Goal: Navigation & Orientation: Find specific page/section

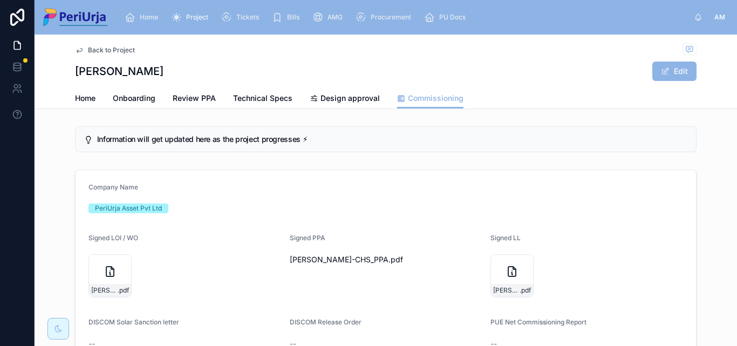
scroll to position [216, 0]
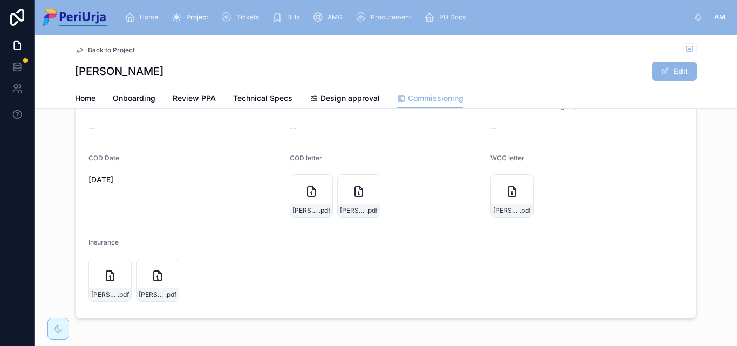
drag, startPoint x: 528, startPoint y: 63, endPoint x: 528, endPoint y: 71, distance: 7.6
click at [528, 63] on div "Sarvoday Swaroop Edit" at bounding box center [386, 71] width 622 height 21
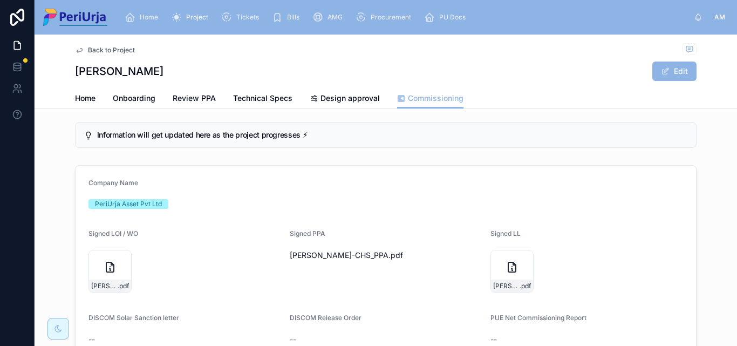
scroll to position [0, 0]
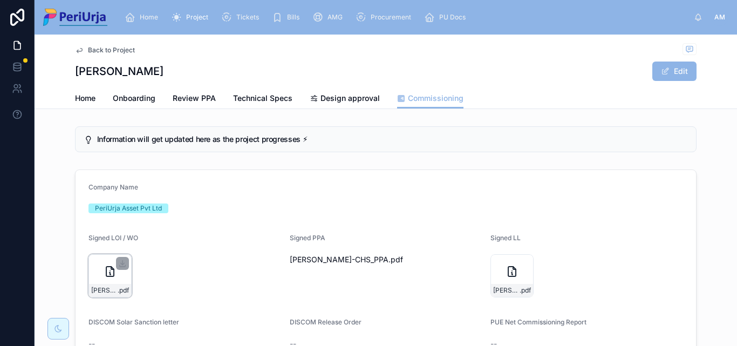
click at [111, 272] on icon at bounding box center [110, 271] width 13 height 13
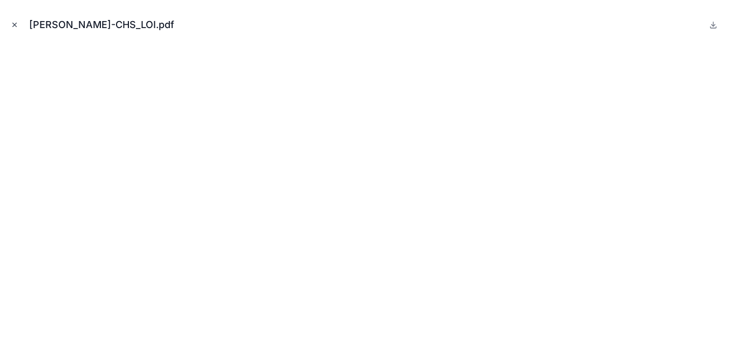
click at [18, 25] on icon "Close modal" at bounding box center [15, 25] width 8 height 8
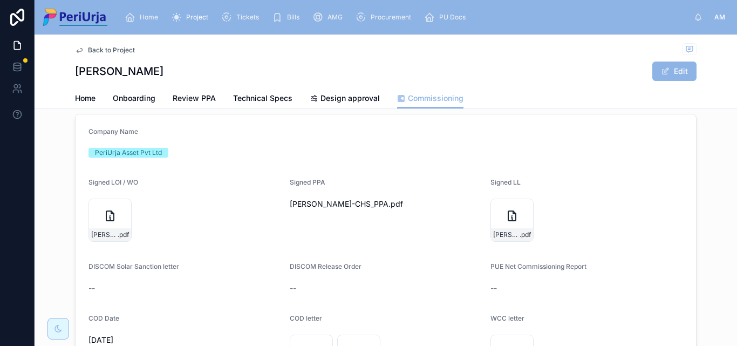
scroll to position [108, 0]
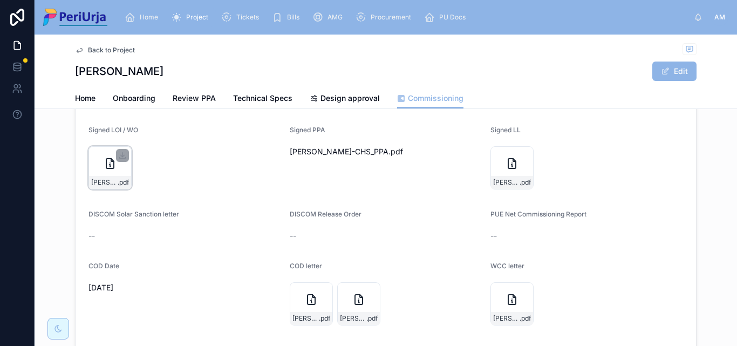
click at [111, 161] on icon at bounding box center [112, 160] width 3 height 3
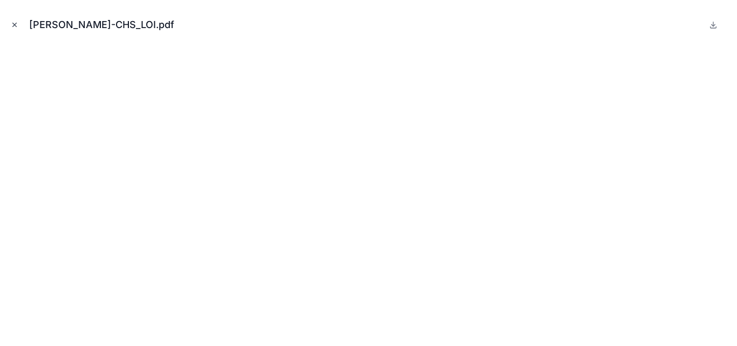
click at [17, 26] on icon "Close modal" at bounding box center [15, 25] width 8 height 8
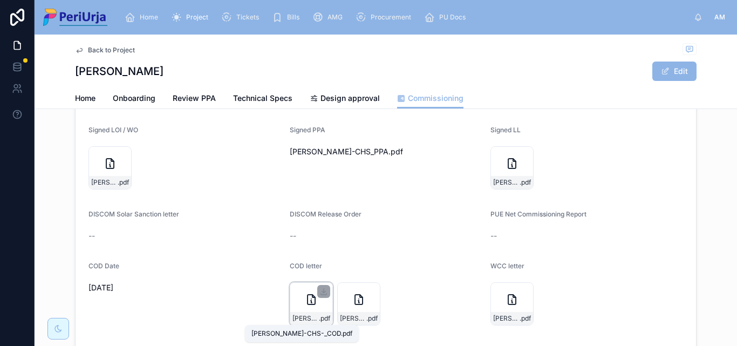
click at [306, 312] on div "Sarvodaya-Swaroop-CHS-_COD .pdf" at bounding box center [311, 318] width 42 height 13
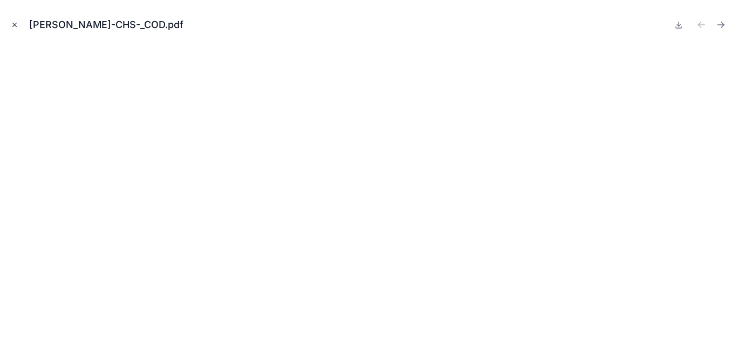
click at [11, 20] on button "Close modal" at bounding box center [15, 25] width 12 height 12
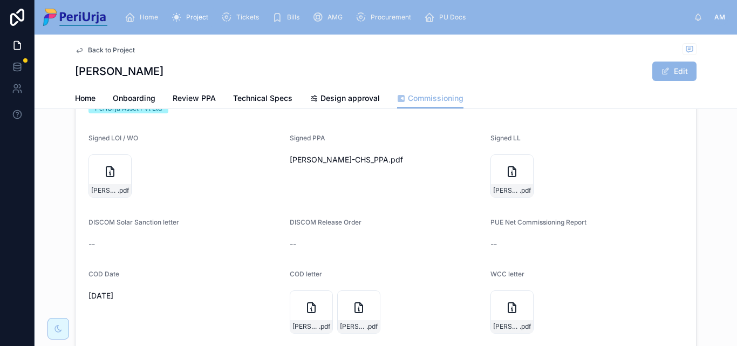
scroll to position [154, 0]
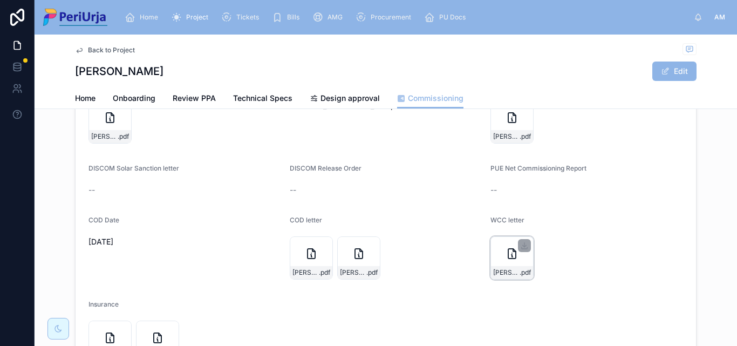
click at [508, 258] on icon at bounding box center [512, 254] width 8 height 10
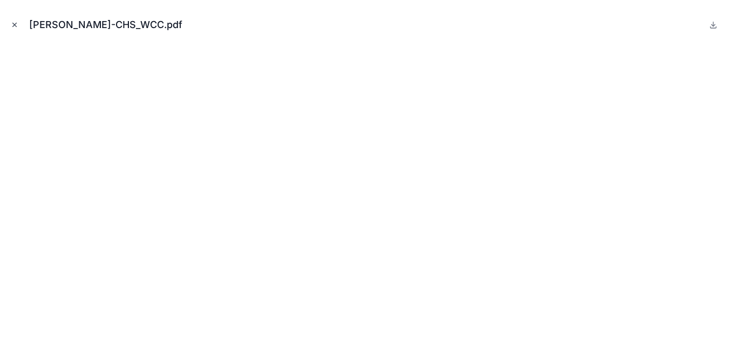
click at [15, 23] on icon "Close modal" at bounding box center [15, 25] width 8 height 8
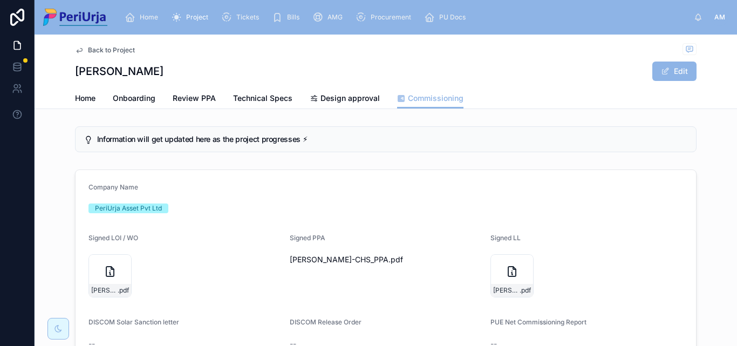
click at [154, 12] on div "Home" at bounding box center [144, 17] width 38 height 17
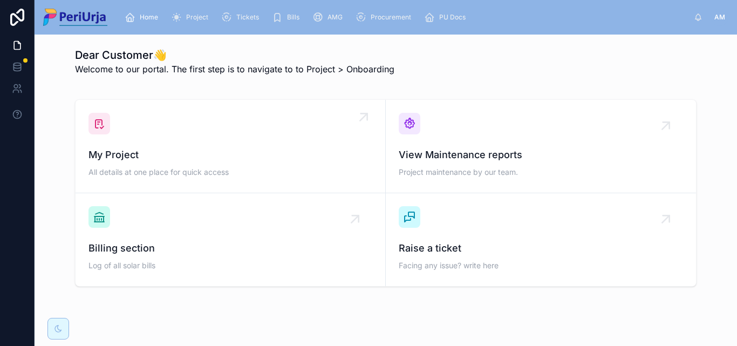
click at [160, 115] on div "My Project All details at one place for quick access" at bounding box center [230, 146] width 284 height 67
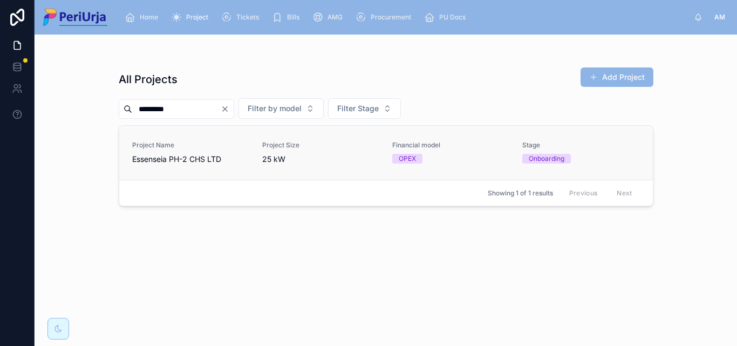
type input "*********"
click at [212, 173] on link "Project Name Essenseia PH-2 CHS LTD Project Size 25 kW Financial model OPEX Sta…" at bounding box center [386, 153] width 534 height 54
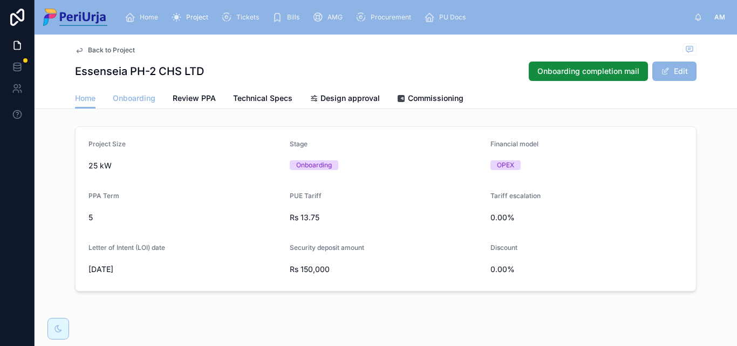
click at [126, 106] on link "Onboarding" at bounding box center [134, 99] width 43 height 22
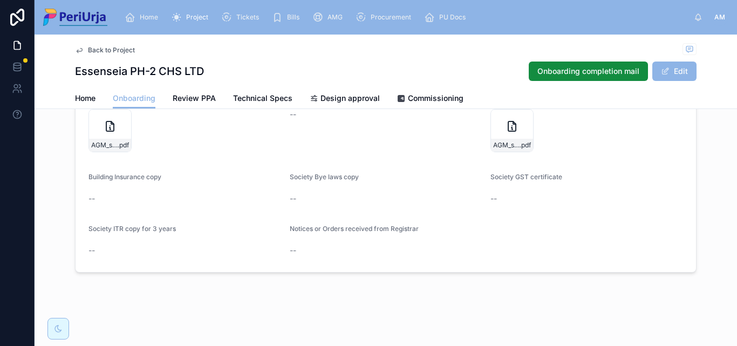
scroll to position [972, 0]
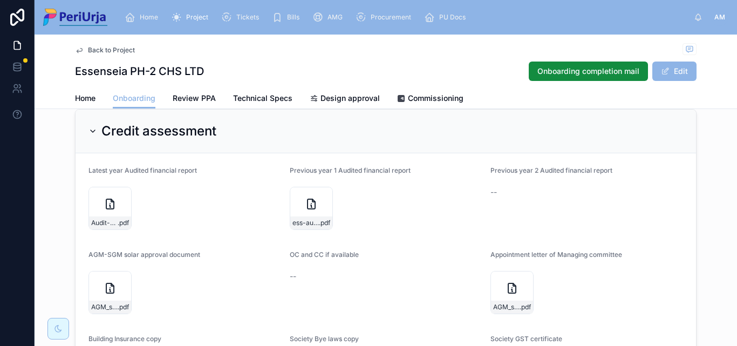
click at [152, 16] on span "Home" at bounding box center [149, 17] width 18 height 9
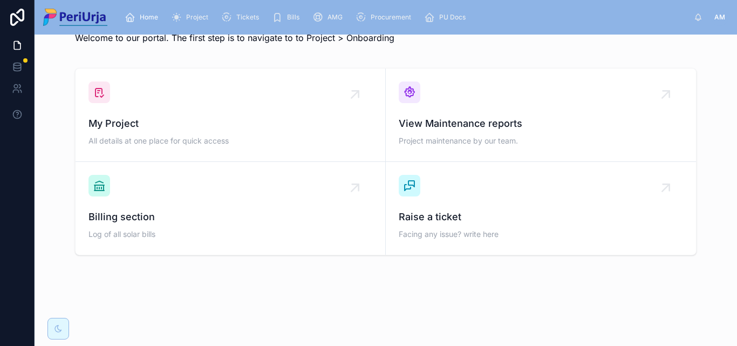
scroll to position [31, 0]
click at [173, 132] on div "My Project All details at one place for quick access" at bounding box center [230, 132] width 284 height 32
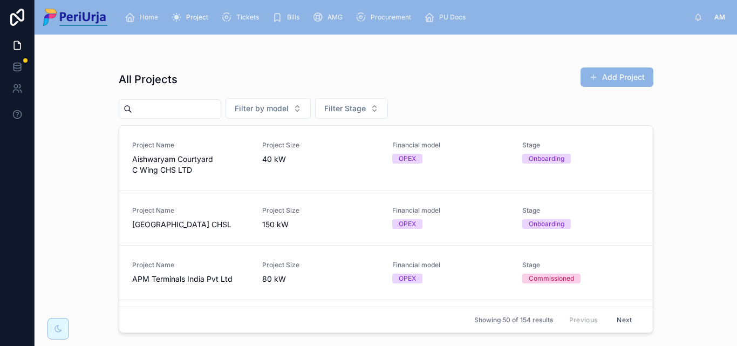
click at [181, 111] on input "text" at bounding box center [176, 108] width 88 height 15
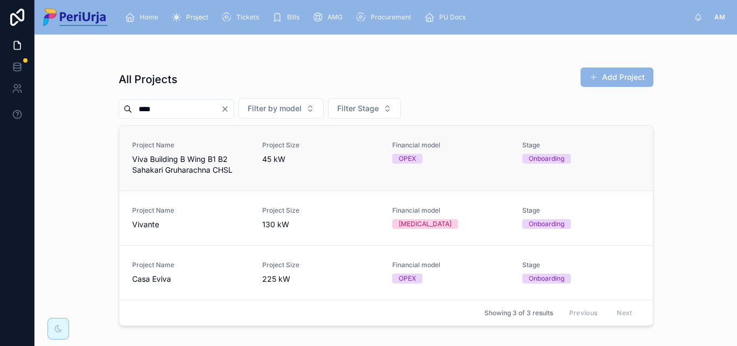
type input "****"
click at [185, 158] on span "Viva Building B Wing B1 B2 Sahakari Gruharachna CHSL" at bounding box center [190, 165] width 117 height 22
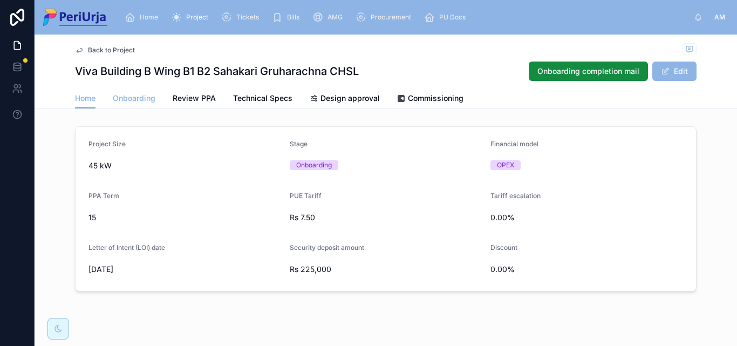
click at [127, 99] on span "Onboarding" at bounding box center [134, 98] width 43 height 11
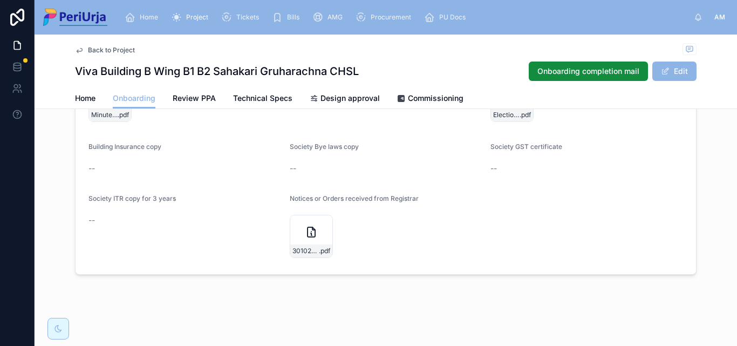
scroll to position [1209, 0]
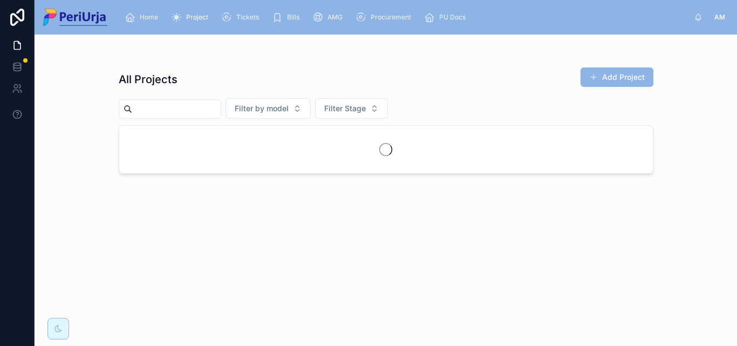
click at [185, 110] on input "text" at bounding box center [176, 108] width 88 height 15
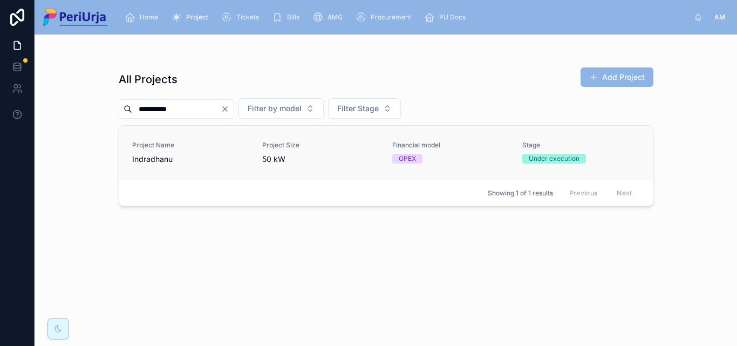
type input "**********"
click at [143, 160] on span "Indradhanu" at bounding box center [190, 159] width 117 height 11
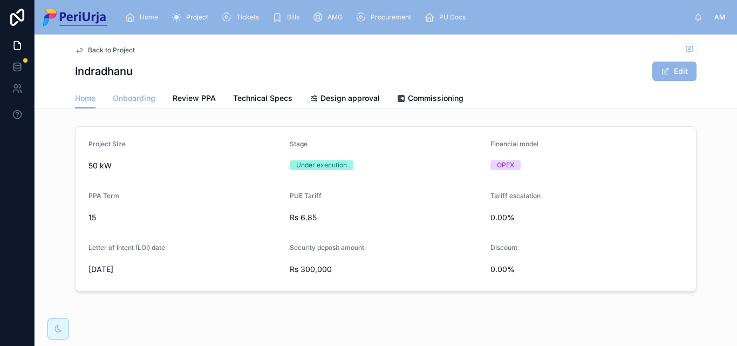
click at [139, 102] on span "Onboarding" at bounding box center [134, 98] width 43 height 11
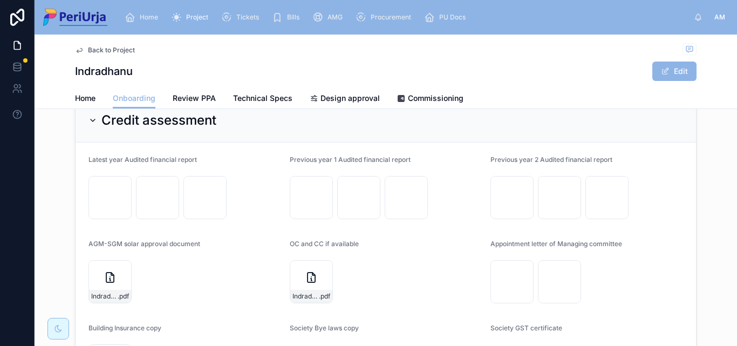
scroll to position [777, 0]
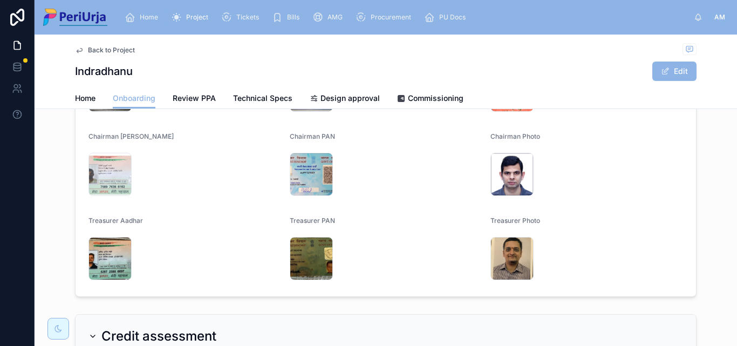
click at [141, 13] on span "Home" at bounding box center [149, 17] width 18 height 9
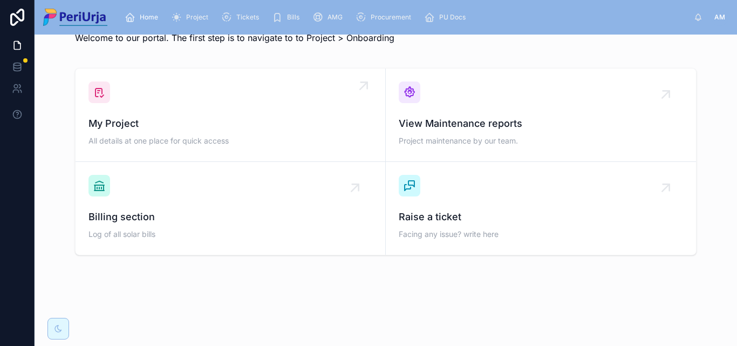
scroll to position [31, 0]
click at [147, 134] on div "My Project All details at one place for quick access" at bounding box center [230, 132] width 284 height 32
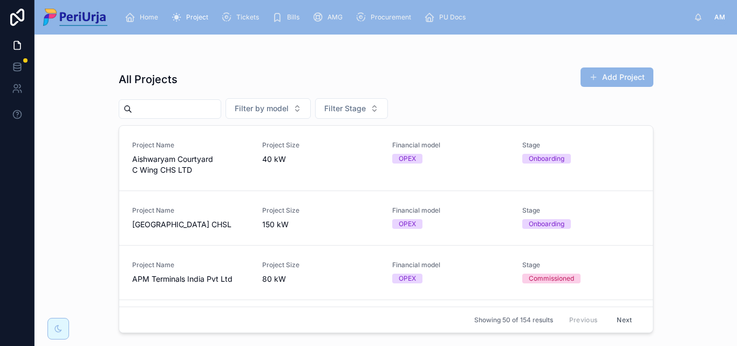
click at [166, 108] on input "text" at bounding box center [176, 108] width 88 height 15
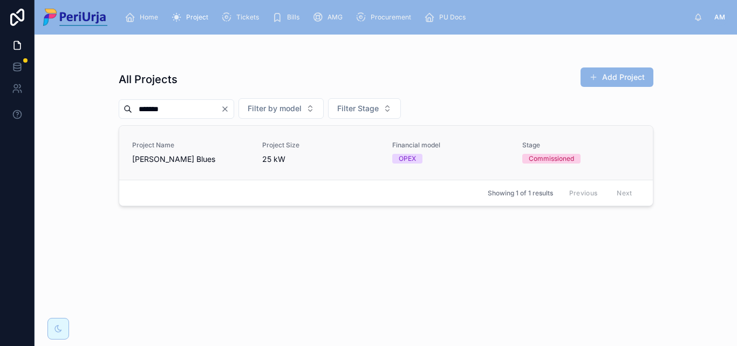
type input "*******"
click at [186, 148] on span "Project Name" at bounding box center [190, 145] width 117 height 9
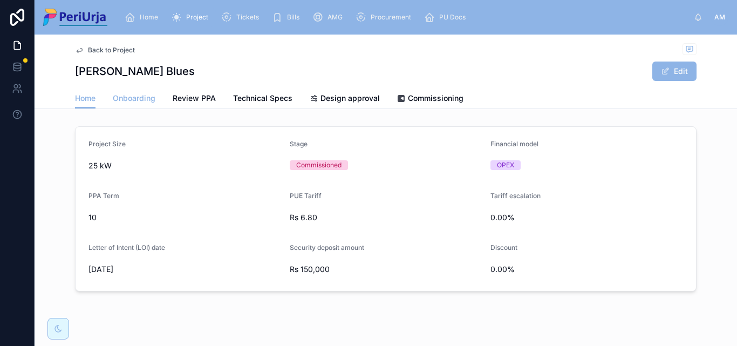
click at [140, 104] on link "Onboarding" at bounding box center [134, 99] width 43 height 22
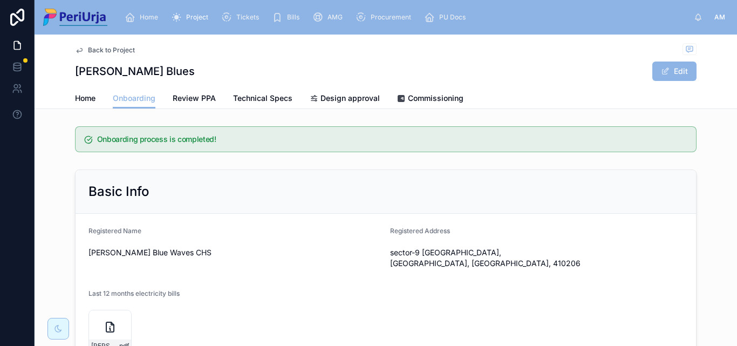
click at [157, 13] on span "Home" at bounding box center [149, 17] width 18 height 9
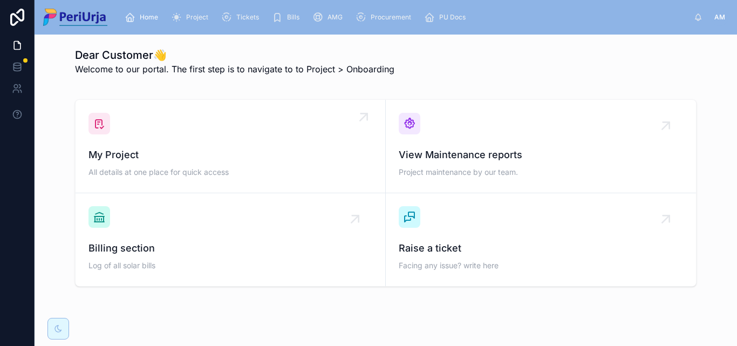
click at [178, 132] on div "My Project All details at one place for quick access" at bounding box center [230, 146] width 284 height 67
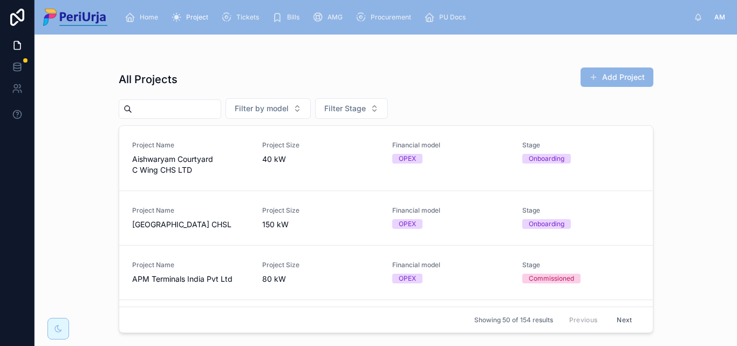
drag, startPoint x: 202, startPoint y: 123, endPoint x: 163, endPoint y: 110, distance: 41.1
click at [163, 110] on input "text" at bounding box center [176, 108] width 88 height 15
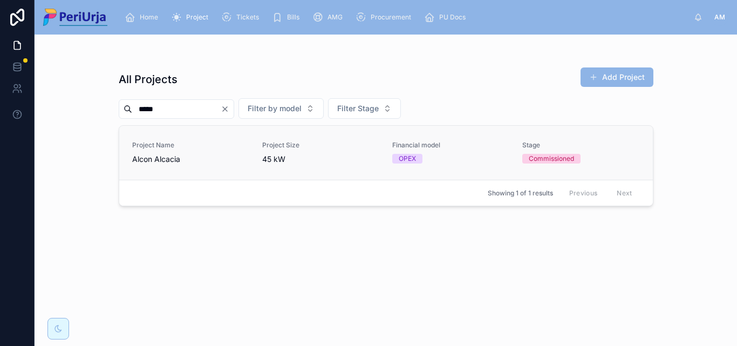
type input "*****"
click at [147, 149] on span "Project Name" at bounding box center [190, 145] width 117 height 9
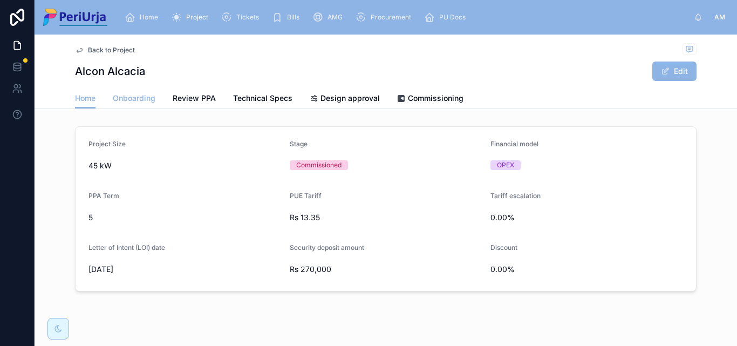
click at [122, 101] on span "Onboarding" at bounding box center [134, 98] width 43 height 11
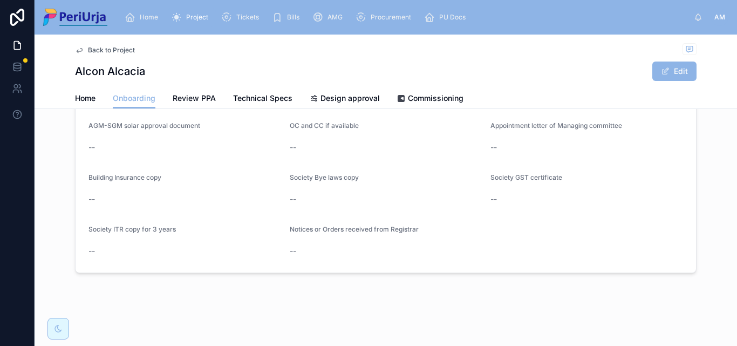
scroll to position [939, 0]
click at [142, 27] on div "Home Project Tickets Bills AMG Procurement PU Docs" at bounding box center [405, 17] width 578 height 24
click at [158, 16] on span "Home" at bounding box center [149, 17] width 18 height 9
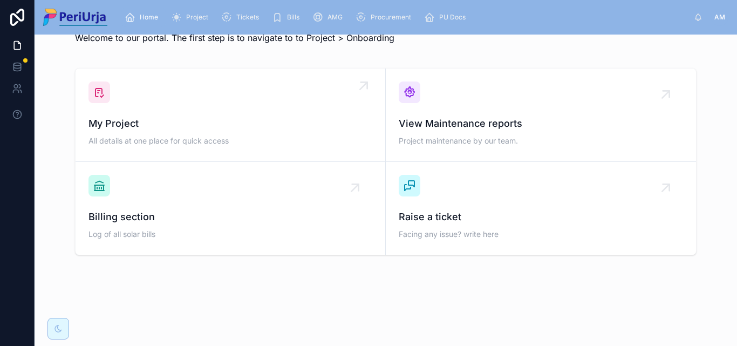
click at [157, 119] on span "My Project" at bounding box center [230, 123] width 284 height 15
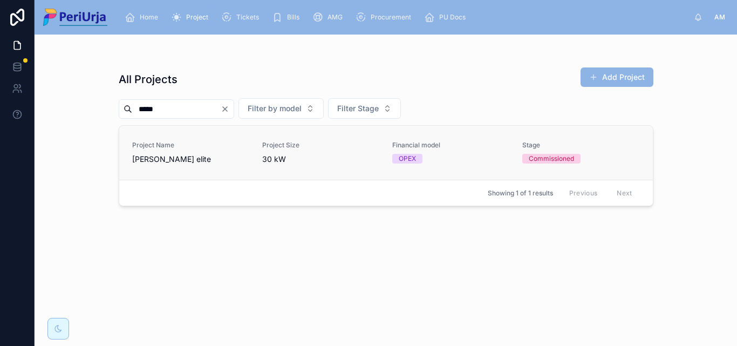
type input "****"
click at [163, 162] on span "[PERSON_NAME] elite" at bounding box center [190, 159] width 117 height 11
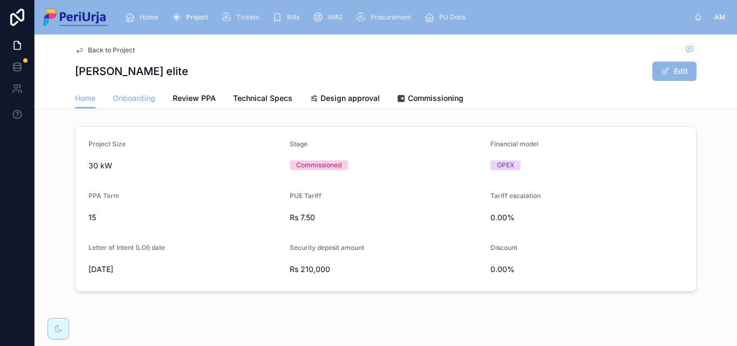
click at [122, 98] on span "Onboarding" at bounding box center [134, 98] width 43 height 11
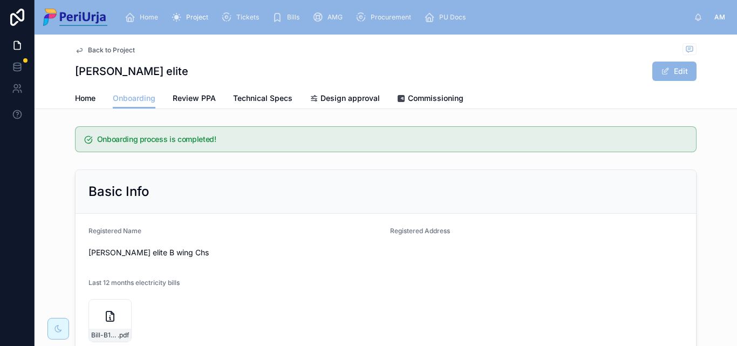
click at [143, 13] on span "Home" at bounding box center [149, 17] width 18 height 9
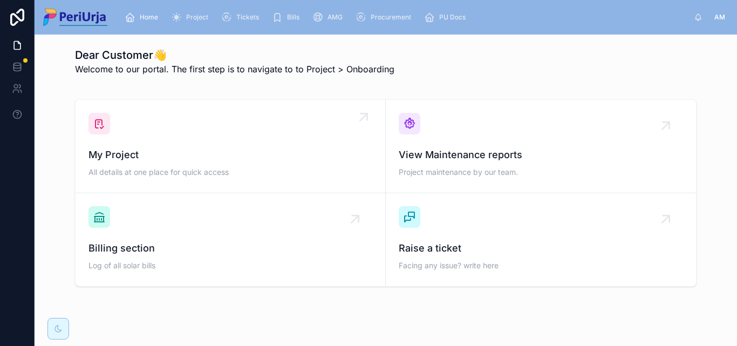
click at [149, 134] on div "My Project All details at one place for quick access" at bounding box center [230, 146] width 284 height 67
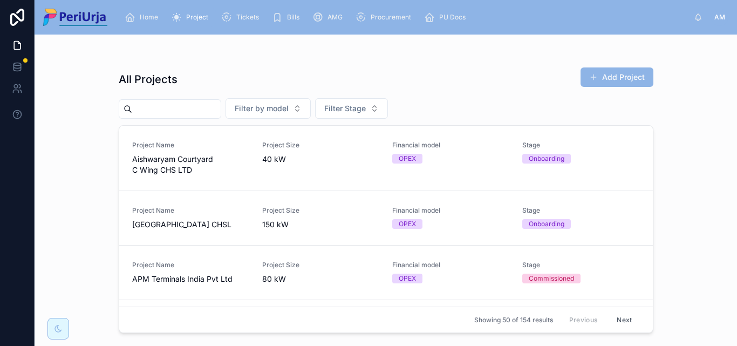
drag, startPoint x: 192, startPoint y: 128, endPoint x: 162, endPoint y: 112, distance: 33.8
click at [162, 112] on input "text" at bounding box center [176, 108] width 88 height 15
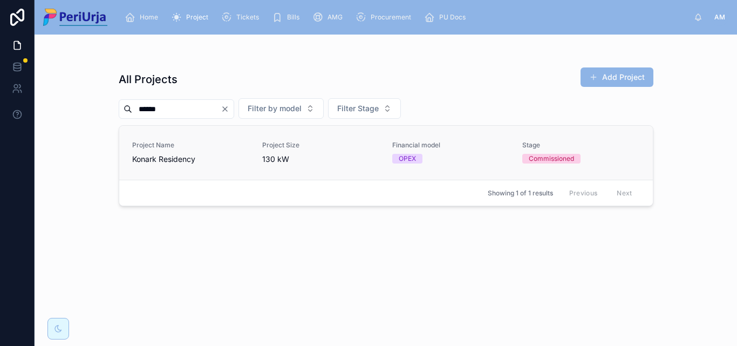
type input "******"
click at [182, 158] on span "Konark Residency" at bounding box center [190, 159] width 117 height 11
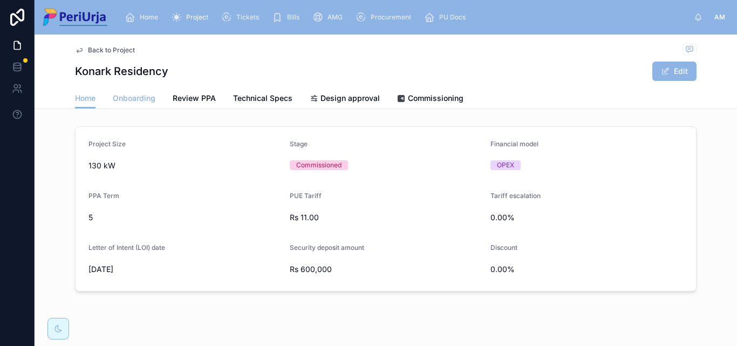
click at [146, 96] on span "Onboarding" at bounding box center [134, 98] width 43 height 11
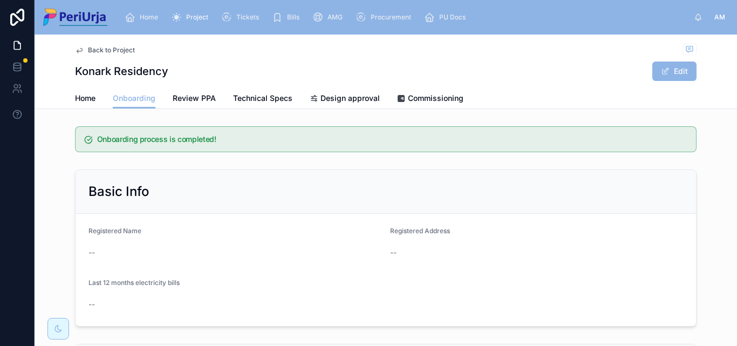
click at [141, 24] on div "Home" at bounding box center [144, 17] width 38 height 17
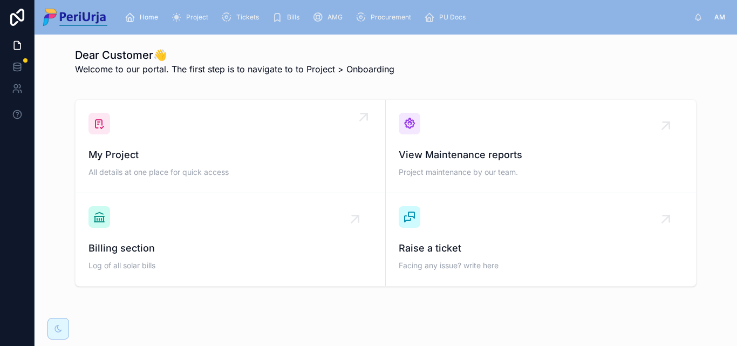
click at [121, 135] on div "My Project All details at one place for quick access" at bounding box center [230, 146] width 284 height 67
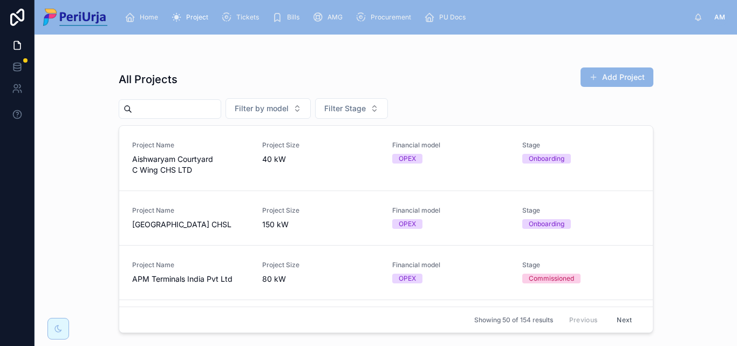
drag, startPoint x: 159, startPoint y: 105, endPoint x: 160, endPoint y: 112, distance: 7.0
click at [159, 105] on input "text" at bounding box center [176, 108] width 88 height 15
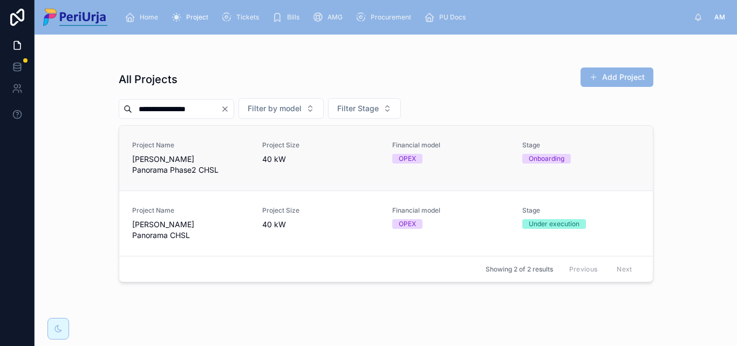
type input "**********"
click at [162, 165] on span "[PERSON_NAME] Panorama Phase2 CHSL" at bounding box center [190, 165] width 117 height 22
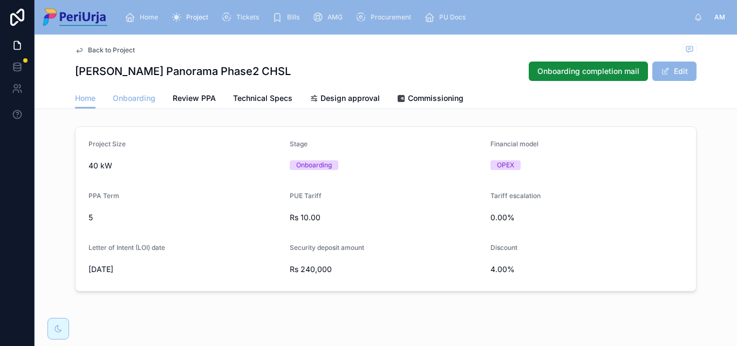
click at [132, 104] on link "Onboarding" at bounding box center [134, 99] width 43 height 22
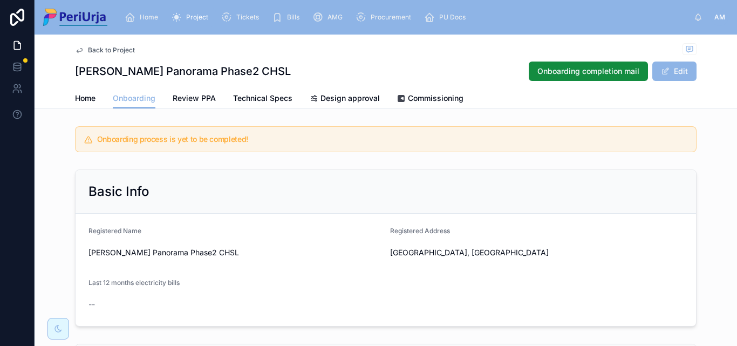
click at [97, 95] on div "Home Onboarding Review PPA Technical Specs Design approval Commissioning" at bounding box center [386, 98] width 622 height 21
click at [87, 97] on span "Home" at bounding box center [85, 98] width 21 height 11
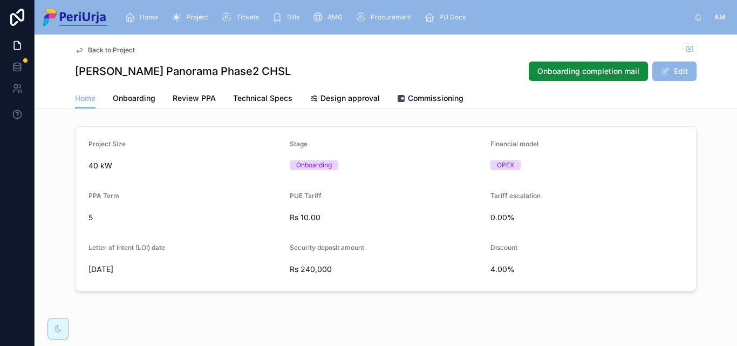
click at [305, 53] on div "Back to Project" at bounding box center [386, 49] width 622 height 13
click at [143, 11] on div "Home" at bounding box center [144, 17] width 38 height 17
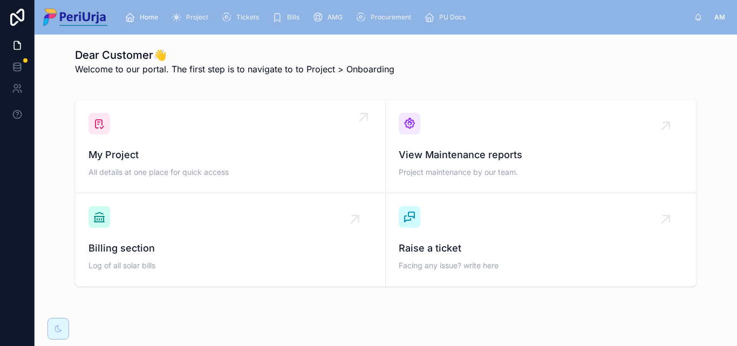
click at [150, 140] on div "My Project All details at one place for quick access" at bounding box center [230, 146] width 284 height 67
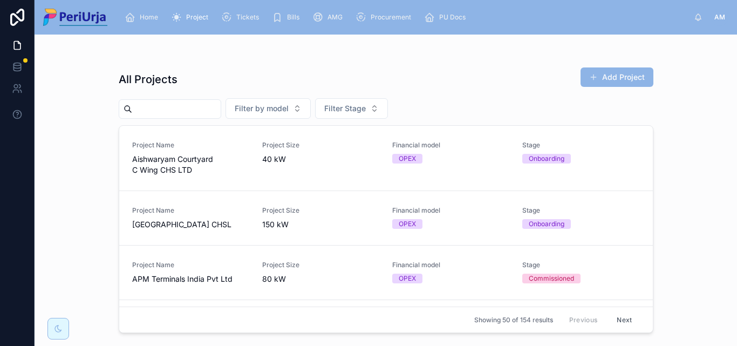
drag, startPoint x: 116, startPoint y: 118, endPoint x: 152, endPoint y: 107, distance: 37.7
click at [152, 107] on input "text" at bounding box center [176, 108] width 88 height 15
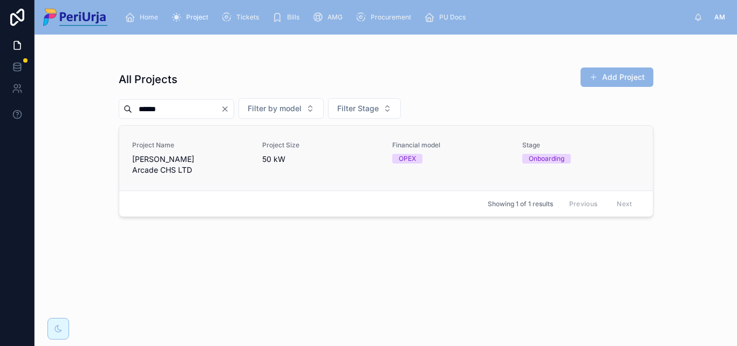
type input "******"
click at [221, 159] on span "[PERSON_NAME] Arcade CHS LTD" at bounding box center [190, 165] width 117 height 22
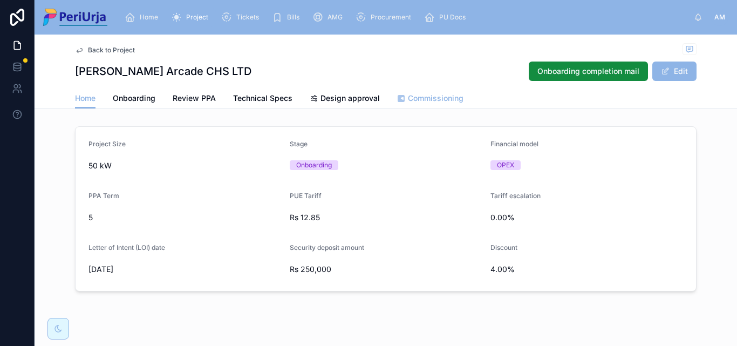
click at [434, 102] on span "Commissioning" at bounding box center [436, 98] width 56 height 11
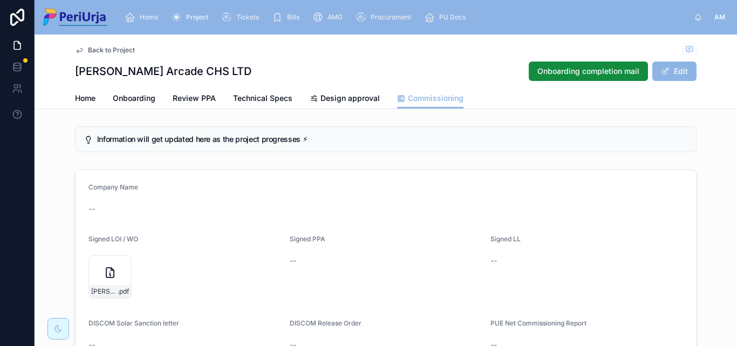
scroll to position [54, 0]
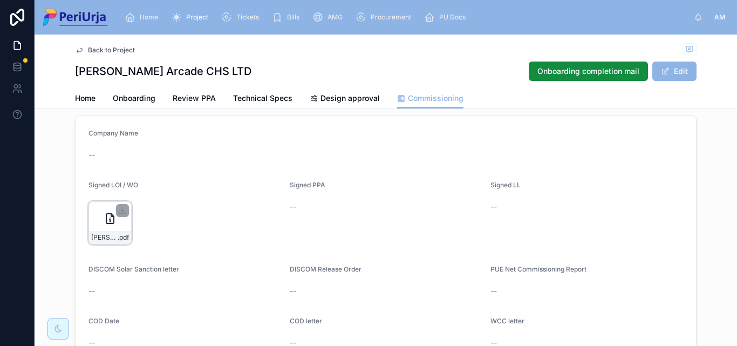
click at [98, 227] on div "[PERSON_NAME]-arcade_LOI .pdf" at bounding box center [109, 222] width 43 height 43
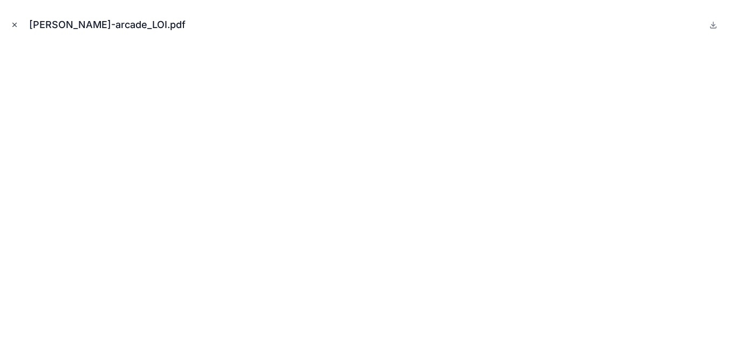
click at [18, 24] on icon "Close modal" at bounding box center [15, 25] width 8 height 8
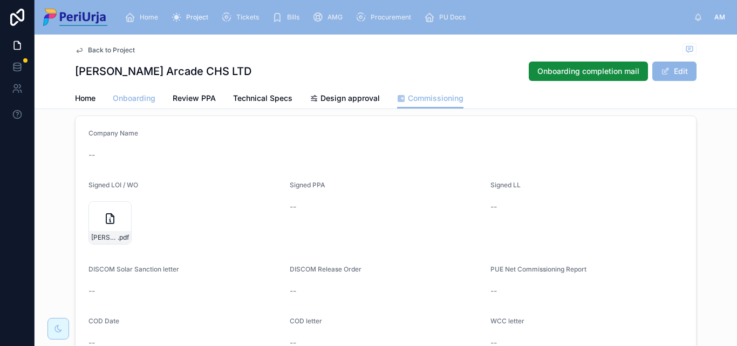
click at [145, 102] on span "Onboarding" at bounding box center [134, 98] width 43 height 11
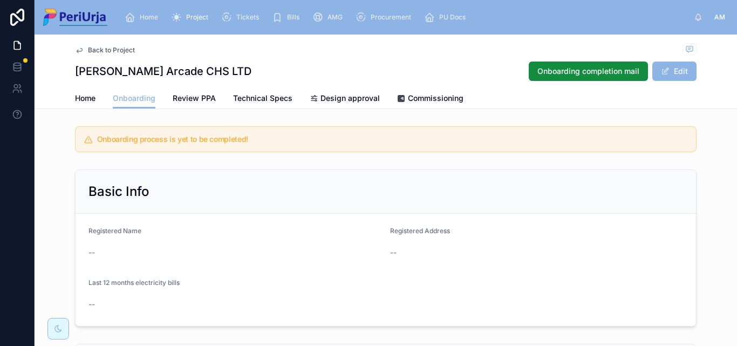
click at [151, 20] on span "Home" at bounding box center [149, 17] width 18 height 9
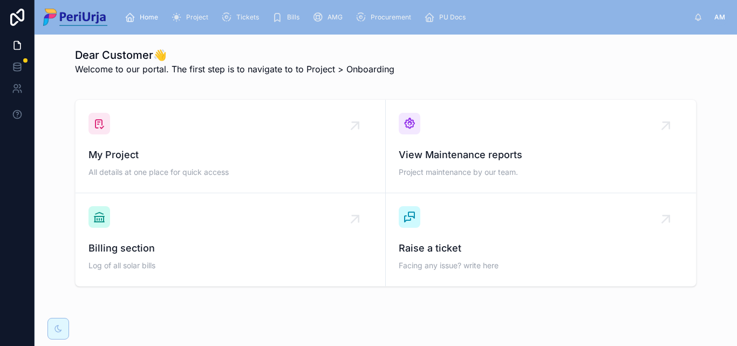
click at [145, 10] on div "Home" at bounding box center [144, 17] width 38 height 17
click at [139, 140] on div "My Project All details at one place for quick access" at bounding box center [230, 146] width 284 height 67
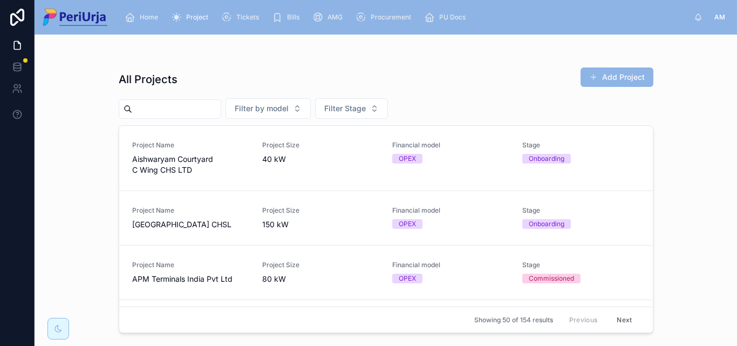
click at [162, 107] on input "text" at bounding box center [176, 108] width 88 height 15
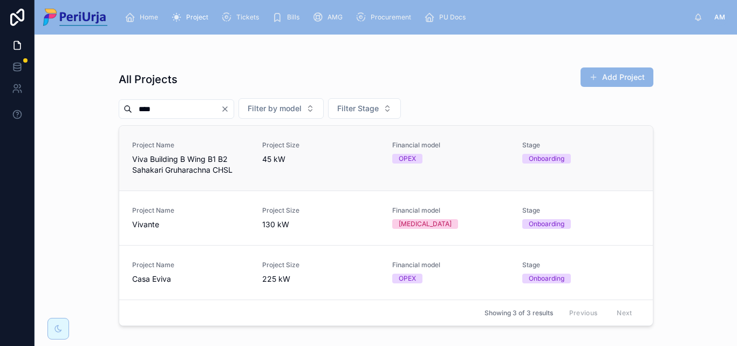
type input "****"
click at [196, 149] on span "Project Name" at bounding box center [190, 145] width 117 height 9
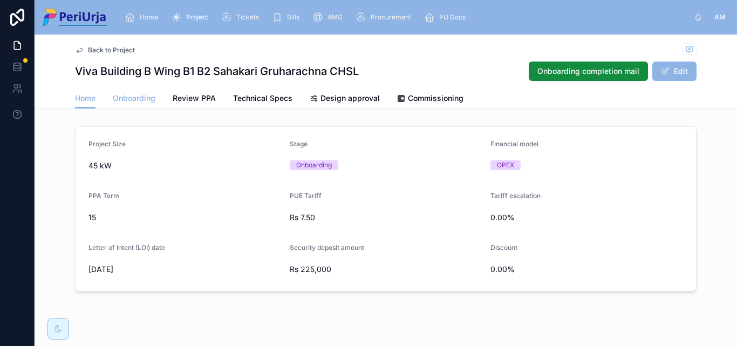
click at [132, 103] on span "Onboarding" at bounding box center [134, 98] width 43 height 11
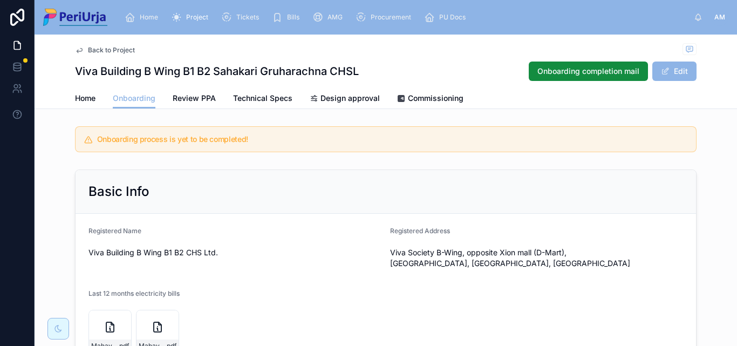
click at [157, 21] on span "Home" at bounding box center [149, 17] width 18 height 9
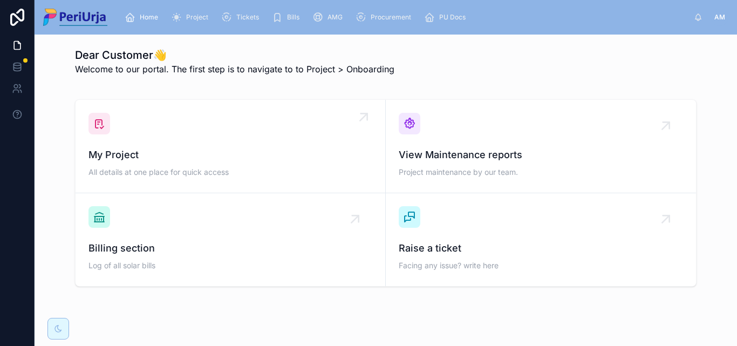
click at [157, 119] on div "My Project All details at one place for quick access" at bounding box center [230, 146] width 284 height 67
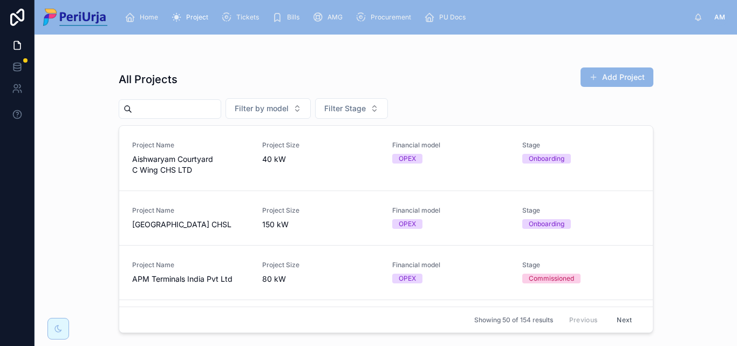
click at [163, 105] on input "text" at bounding box center [176, 108] width 88 height 15
paste input "**********"
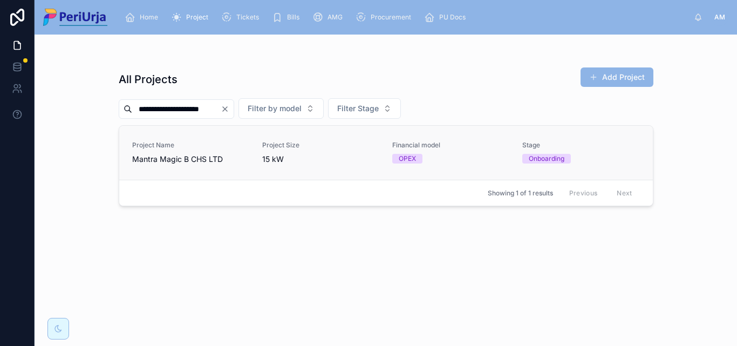
type input "**********"
click at [195, 140] on link "Project Name Mantra Magic B CHS LTD Project Size 15 kW Financial model OPEX Sta…" at bounding box center [386, 153] width 534 height 54
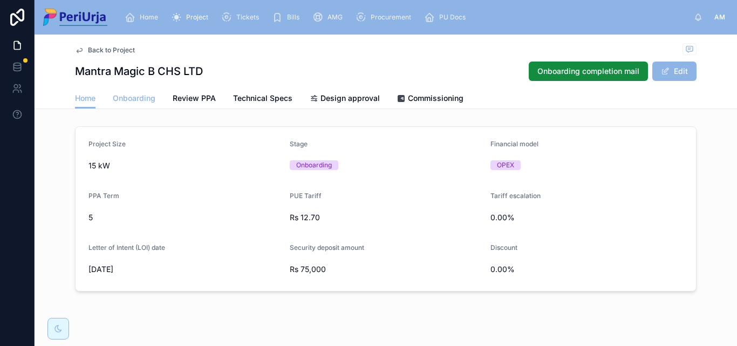
click at [126, 92] on link "Onboarding" at bounding box center [134, 99] width 43 height 22
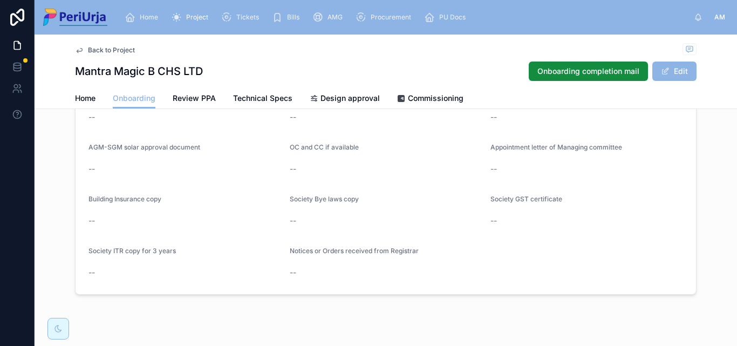
scroll to position [939, 0]
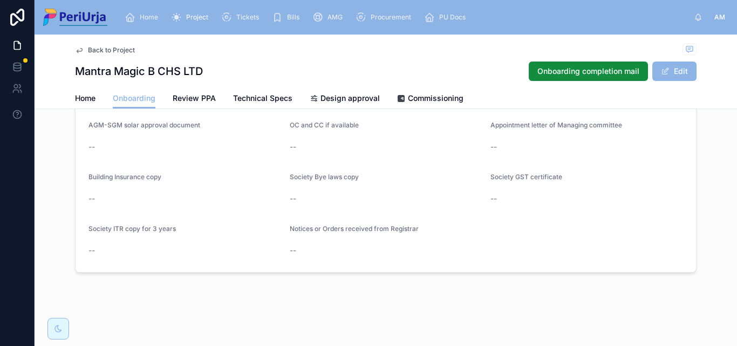
click at [143, 16] on span "Home" at bounding box center [149, 17] width 18 height 9
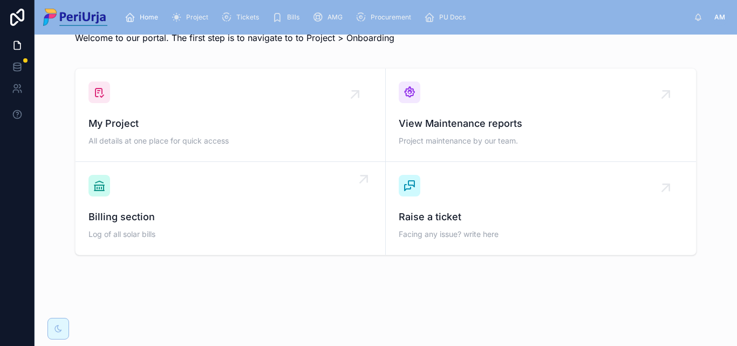
scroll to position [31, 0]
click at [163, 113] on div "My Project All details at one place for quick access" at bounding box center [230, 114] width 284 height 67
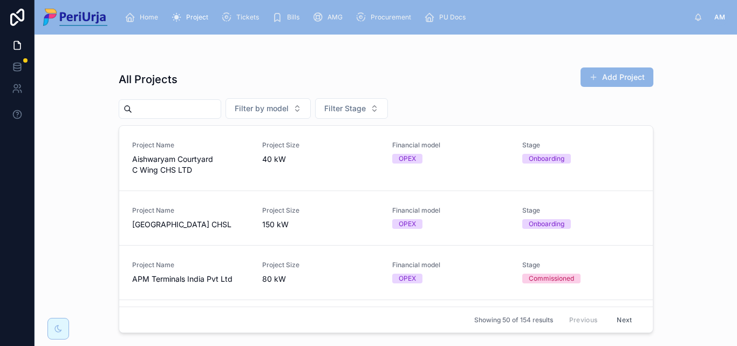
drag, startPoint x: 197, startPoint y: 131, endPoint x: 155, endPoint y: 112, distance: 46.1
click at [155, 112] on input "text" at bounding box center [176, 108] width 88 height 15
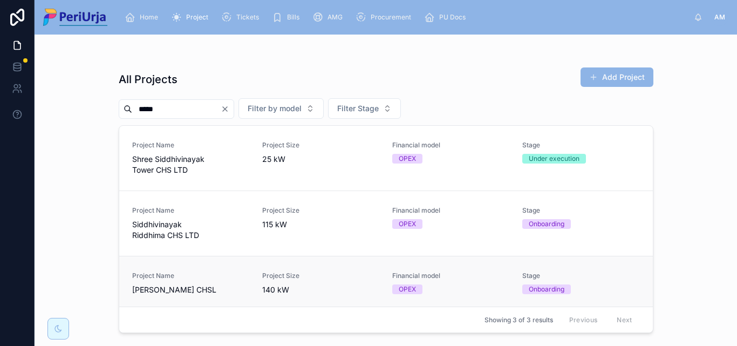
type input "*****"
click at [179, 286] on span "[PERSON_NAME] CHSL" at bounding box center [190, 289] width 117 height 11
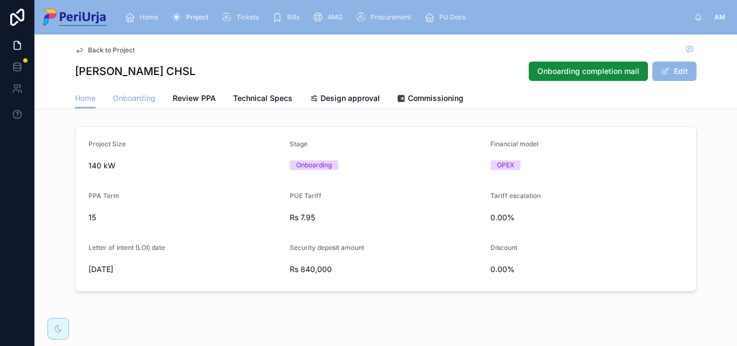
click at [140, 103] on span "Onboarding" at bounding box center [134, 98] width 43 height 11
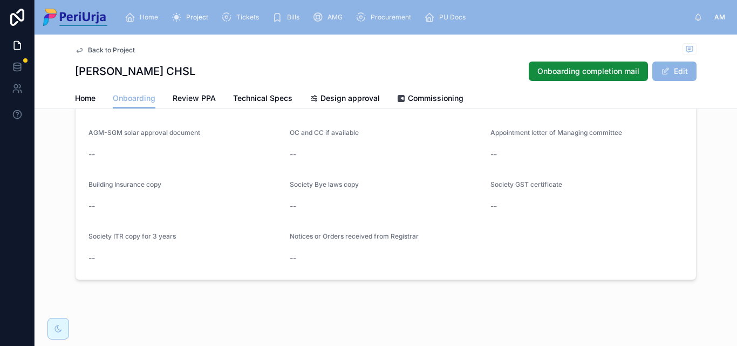
scroll to position [939, 0]
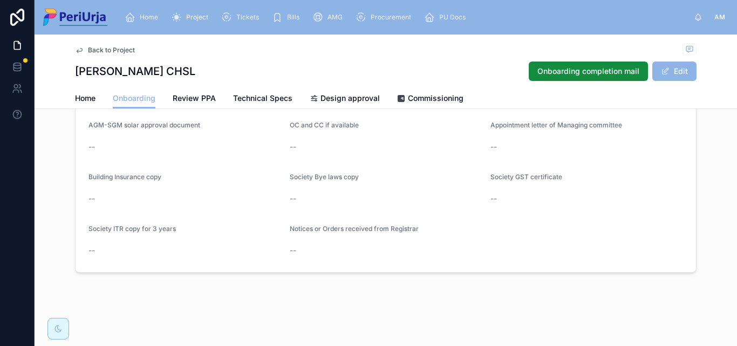
click at [162, 18] on div "Home" at bounding box center [144, 17] width 38 height 17
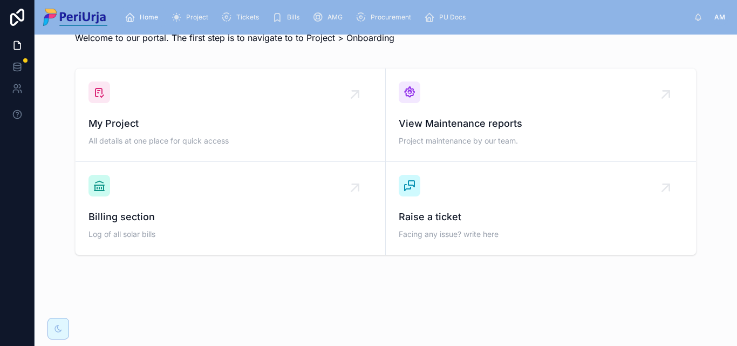
scroll to position [31, 0]
click at [162, 128] on span "My Project" at bounding box center [230, 123] width 284 height 15
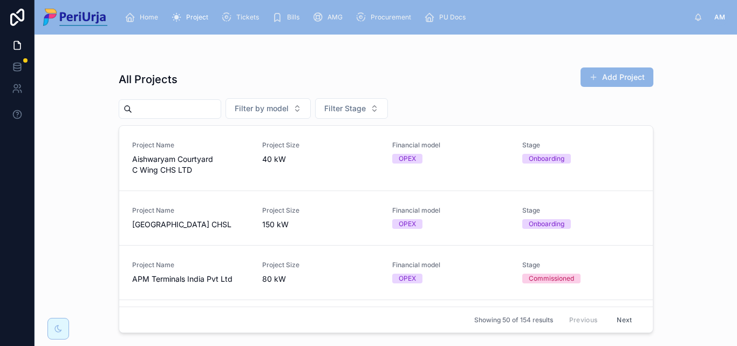
click at [146, 106] on input "text" at bounding box center [176, 108] width 88 height 15
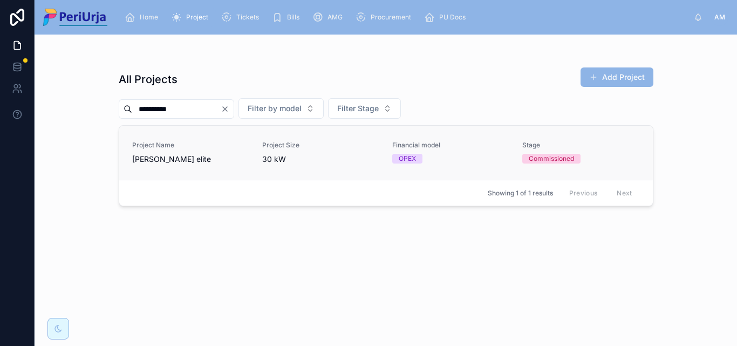
type input "**********"
click at [139, 154] on span "[PERSON_NAME] elite" at bounding box center [190, 159] width 117 height 11
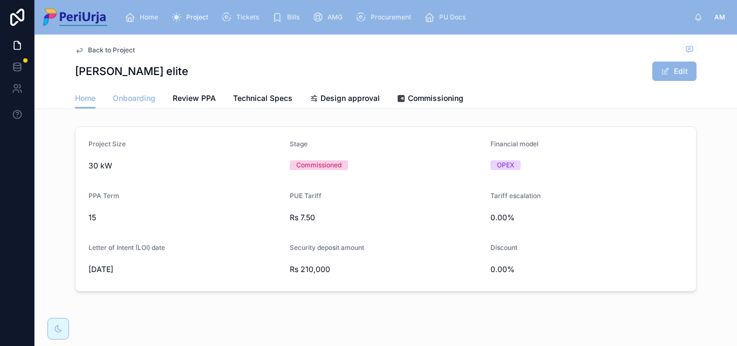
click at [144, 90] on link "Onboarding" at bounding box center [134, 99] width 43 height 22
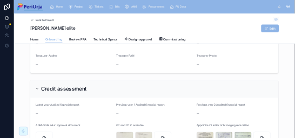
scroll to position [929, 0]
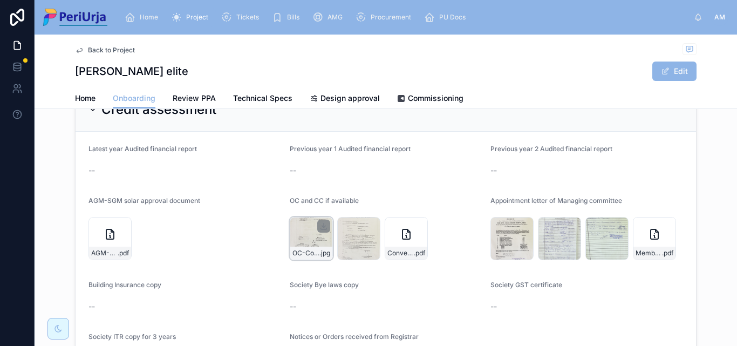
click at [310, 242] on div "OC-Copy-2_Rosa-Elite .jpg" at bounding box center [311, 238] width 43 height 43
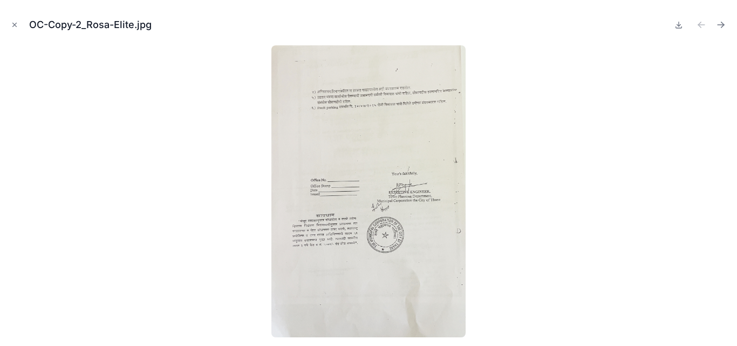
click at [371, 128] on img at bounding box center [368, 191] width 195 height 292
click at [10, 28] on button "Close modal" at bounding box center [15, 25] width 12 height 12
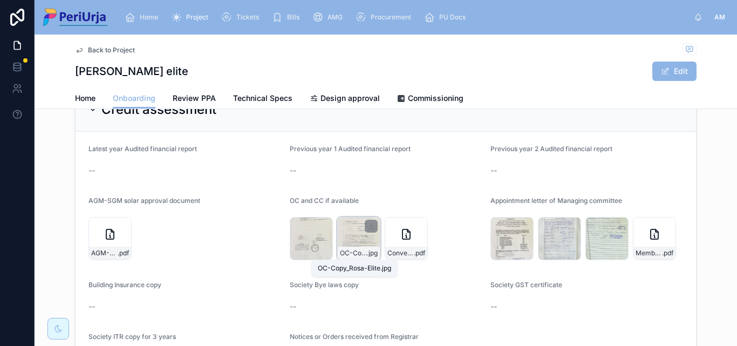
click at [344, 232] on div "OC-Copy_Rosa-Elite .jpg" at bounding box center [358, 238] width 43 height 43
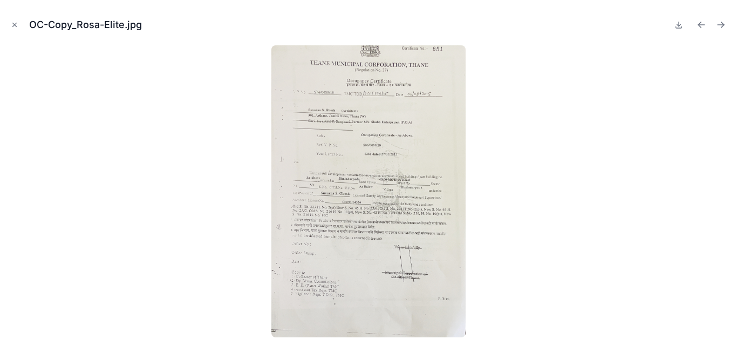
click at [403, 112] on img at bounding box center [368, 191] width 195 height 292
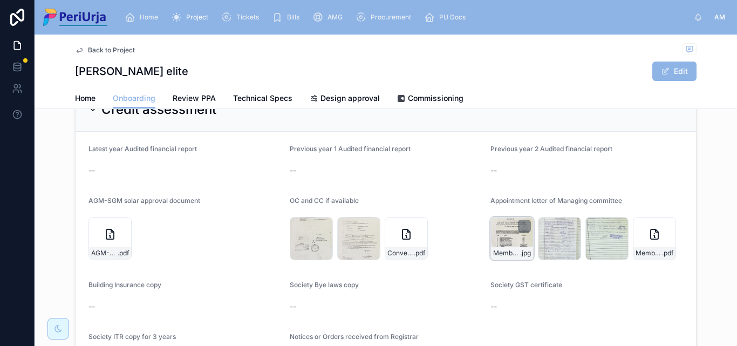
click at [503, 236] on div "Members-Appointment_1_Rosa-Elite .jpg" at bounding box center [511, 238] width 43 height 43
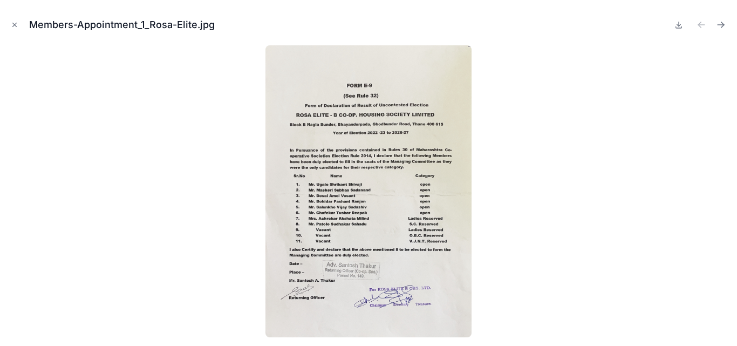
click at [394, 130] on img at bounding box center [368, 191] width 206 height 292
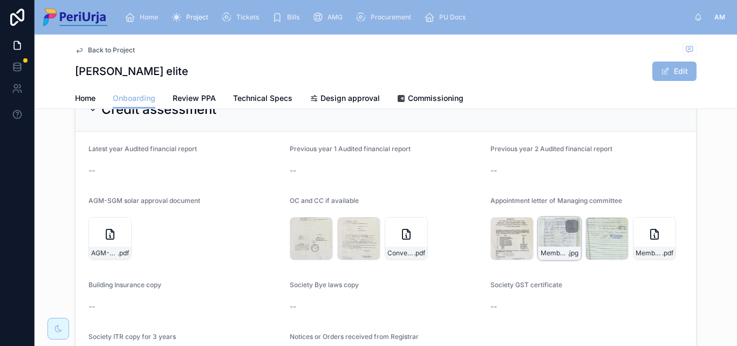
click at [552, 242] on div "Members-Appointment_2_Rosa-Elite .jpg" at bounding box center [559, 238] width 43 height 43
click at [593, 240] on div "Members-Appointment_3_Rosa-Elite .jpg" at bounding box center [606, 238] width 43 height 43
click at [656, 237] on icon at bounding box center [654, 234] width 13 height 13
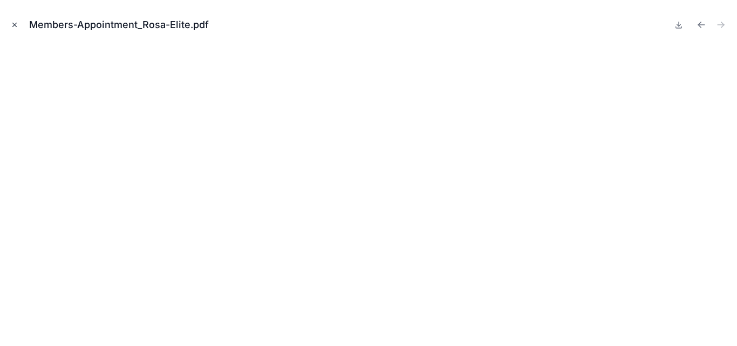
click at [16, 26] on icon "Close modal" at bounding box center [15, 25] width 8 height 8
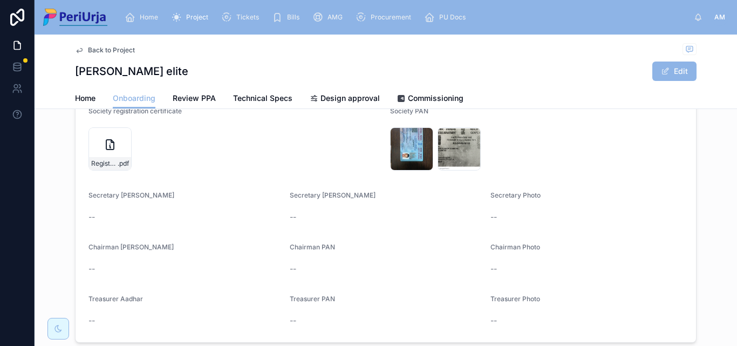
scroll to position [659, 0]
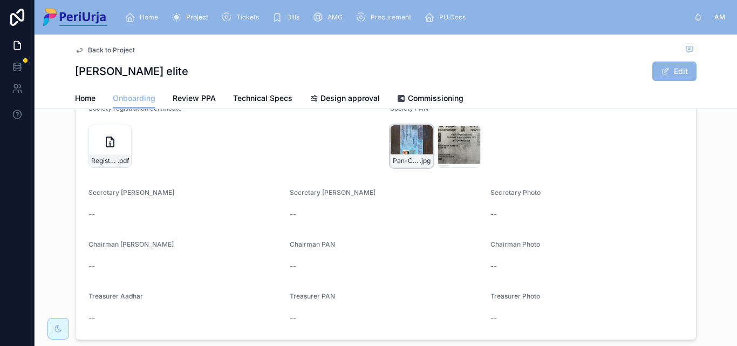
click at [410, 135] on div "Pan-Card_Chair_Rosa-Elite .jpg" at bounding box center [411, 146] width 43 height 43
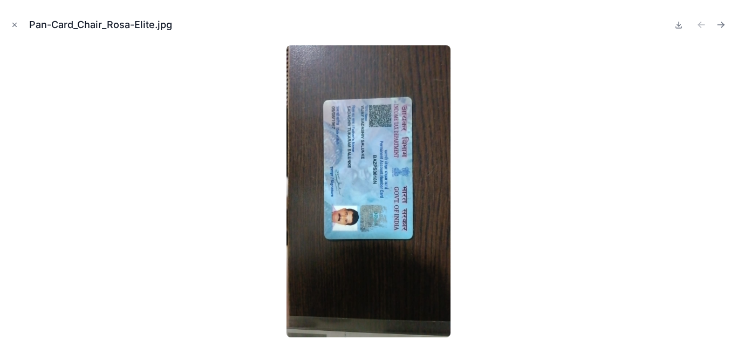
click at [385, 172] on img at bounding box center [368, 191] width 164 height 292
click at [504, 173] on div at bounding box center [369, 191] width 720 height 292
click at [557, 196] on div at bounding box center [369, 191] width 720 height 292
click at [548, 243] on div at bounding box center [369, 191] width 720 height 292
click at [9, 22] on button "Close modal" at bounding box center [15, 25] width 12 height 12
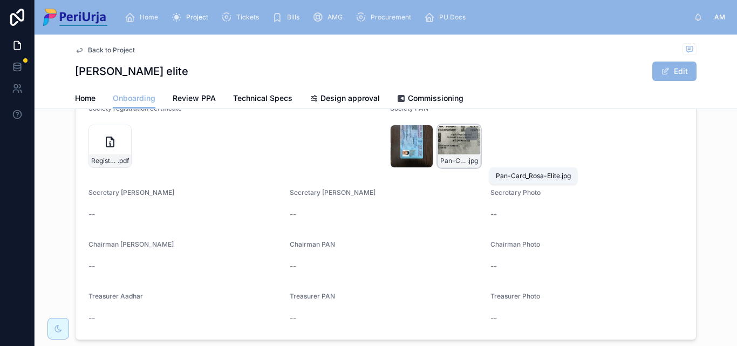
click at [443, 140] on div "Pan-Card_Rosa-Elite .jpg" at bounding box center [459, 146] width 43 height 43
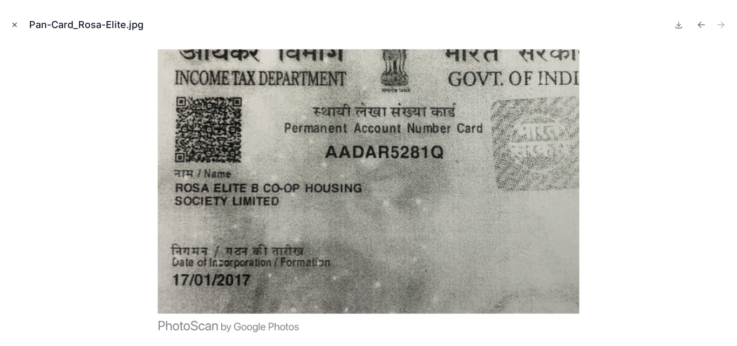
click at [11, 25] on icon "Close modal" at bounding box center [15, 25] width 8 height 8
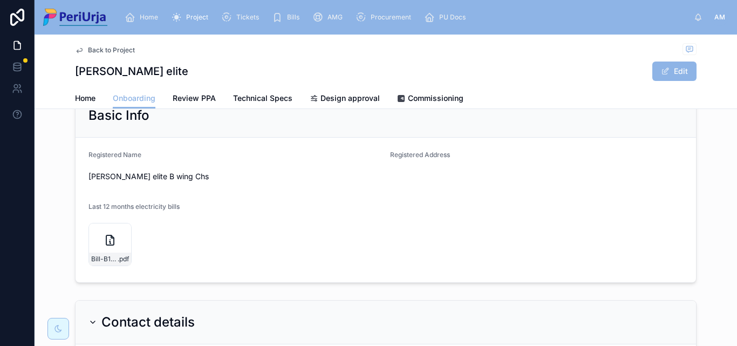
scroll to position [11, 0]
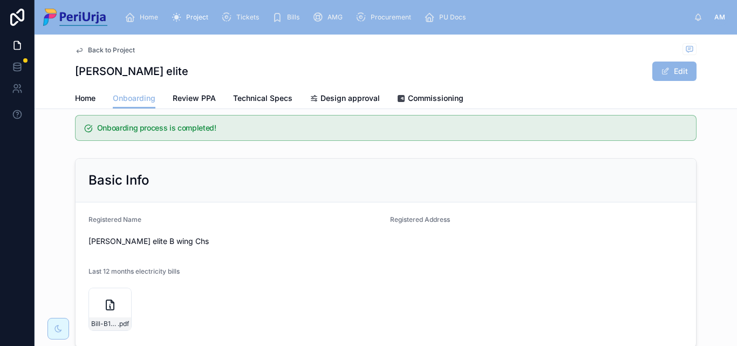
click at [145, 9] on div "Home" at bounding box center [144, 17] width 38 height 17
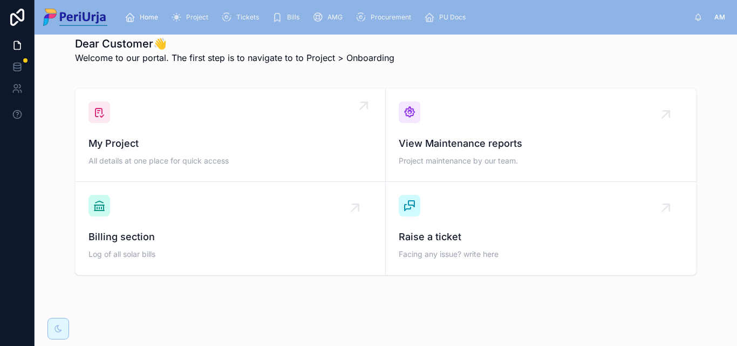
click at [135, 136] on span "My Project" at bounding box center [230, 143] width 284 height 15
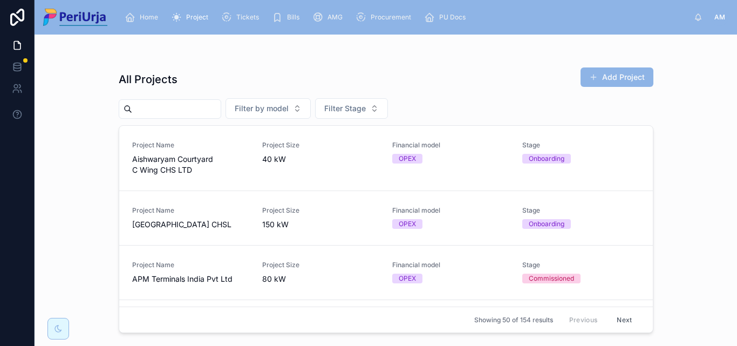
click at [158, 107] on input "text" at bounding box center [176, 108] width 88 height 15
type input "*"
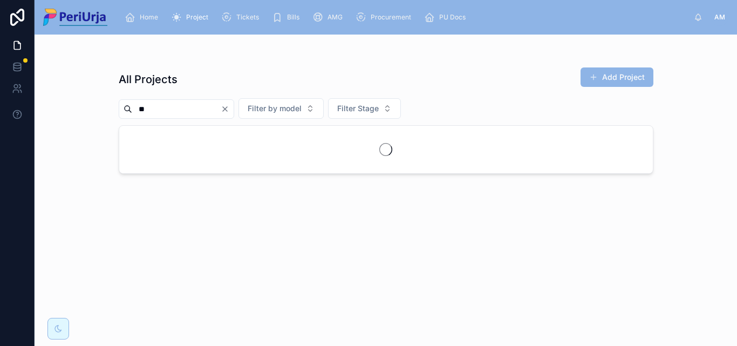
type input "*"
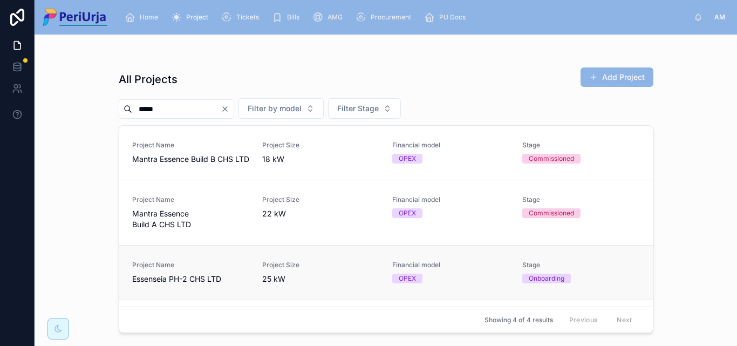
type input "*****"
click at [166, 269] on span "Project Name" at bounding box center [190, 265] width 117 height 9
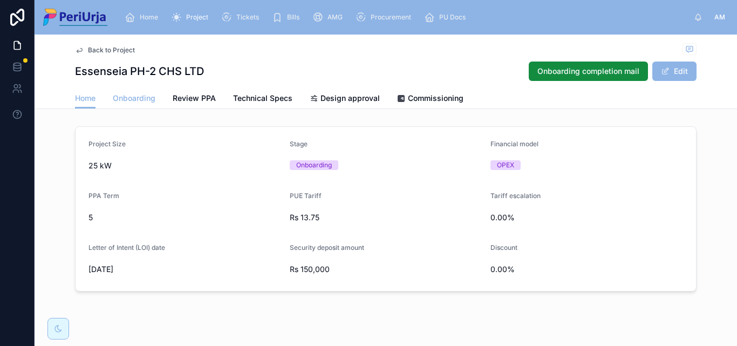
click at [141, 88] on link "Onboarding" at bounding box center [134, 99] width 43 height 22
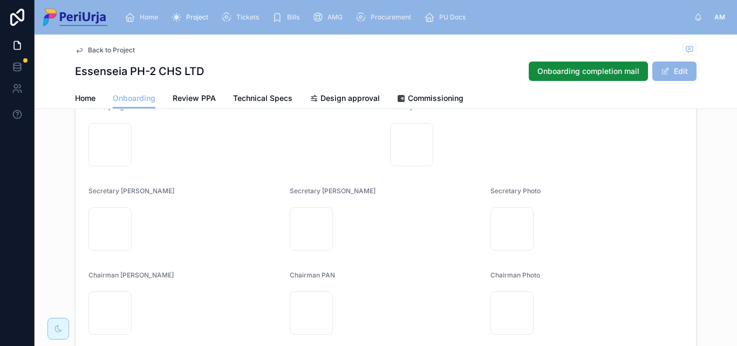
scroll to position [593, 0]
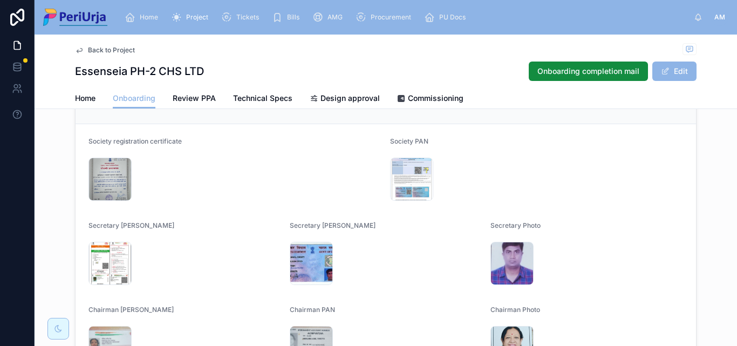
click at [152, 8] on link "Home" at bounding box center [143, 17] width 44 height 19
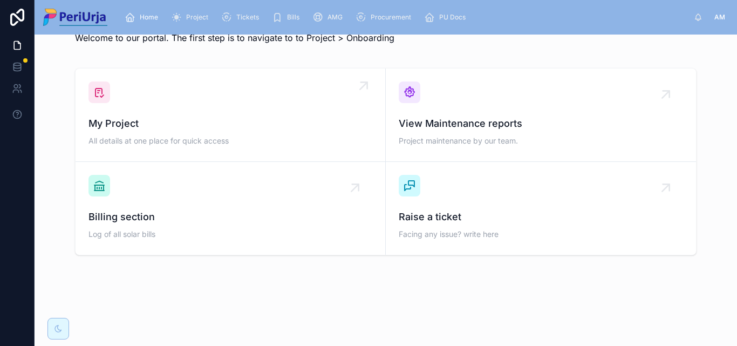
click at [146, 127] on span "My Project" at bounding box center [230, 123] width 284 height 15
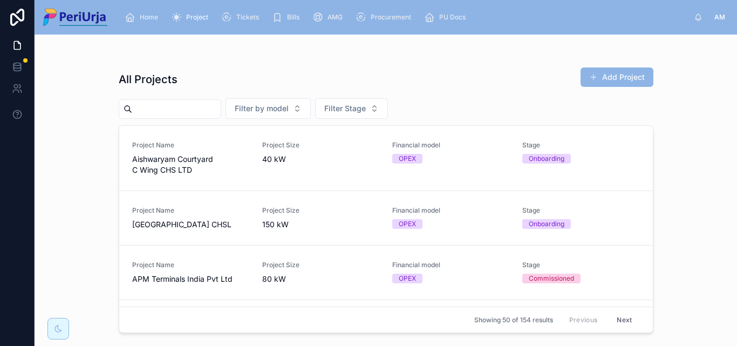
click at [151, 107] on input "text" at bounding box center [176, 108] width 88 height 15
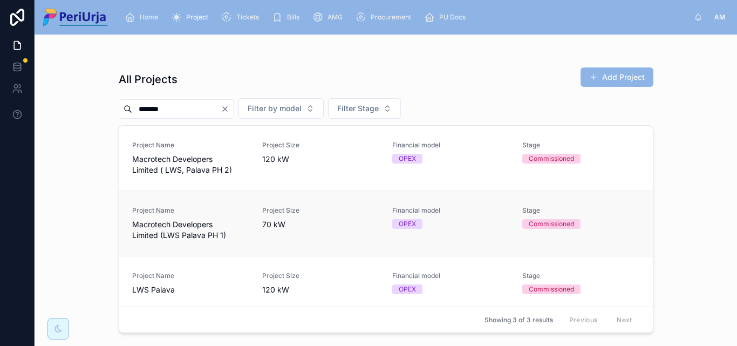
type input "******"
click at [232, 225] on span "Macrotech Developers Limited (LWS Palava PH 1)" at bounding box center [190, 230] width 117 height 22
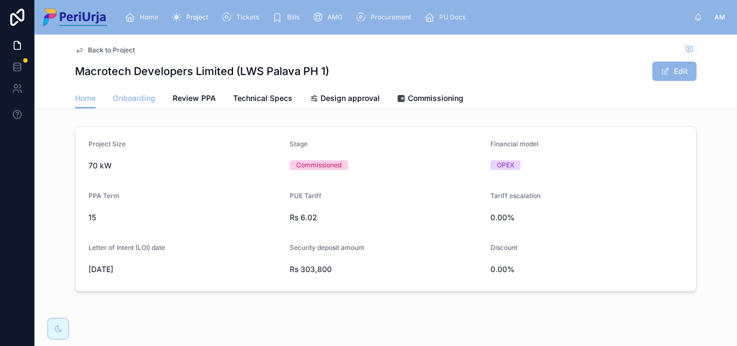
click at [130, 94] on span "Onboarding" at bounding box center [134, 98] width 43 height 11
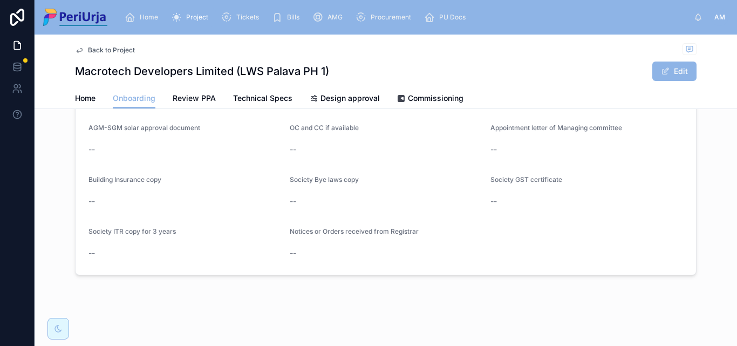
scroll to position [939, 0]
click at [138, 11] on div "Home" at bounding box center [144, 17] width 38 height 17
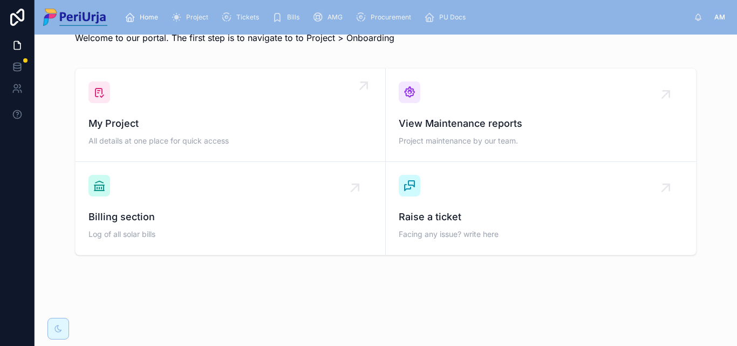
scroll to position [31, 0]
click at [153, 145] on span "All details at one place for quick access" at bounding box center [230, 140] width 284 height 11
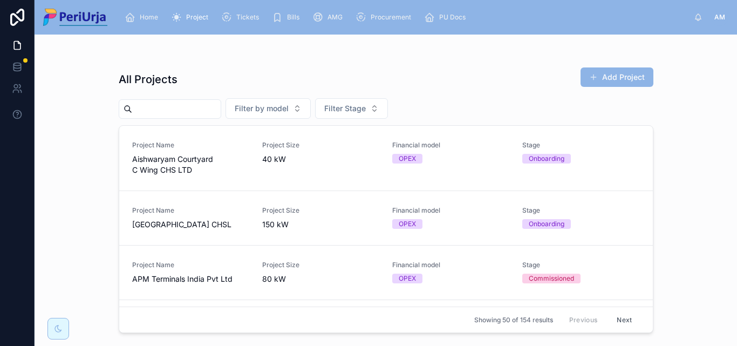
click at [156, 110] on input "text" at bounding box center [176, 108] width 88 height 15
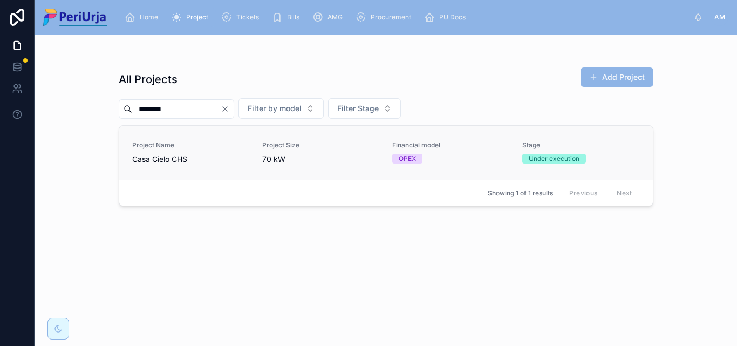
type input "********"
click at [169, 160] on span "Casa Cielo CHS" at bounding box center [190, 159] width 117 height 11
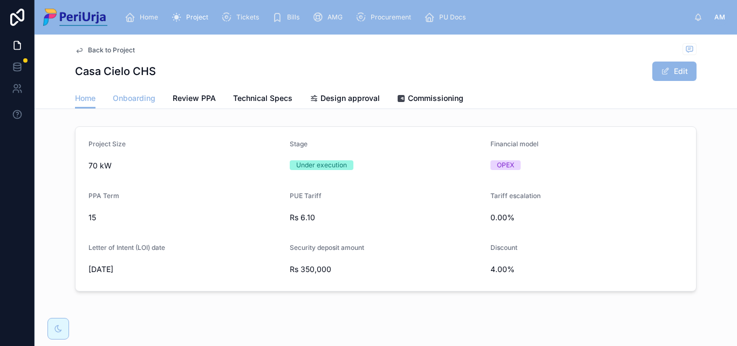
click at [128, 100] on span "Onboarding" at bounding box center [134, 98] width 43 height 11
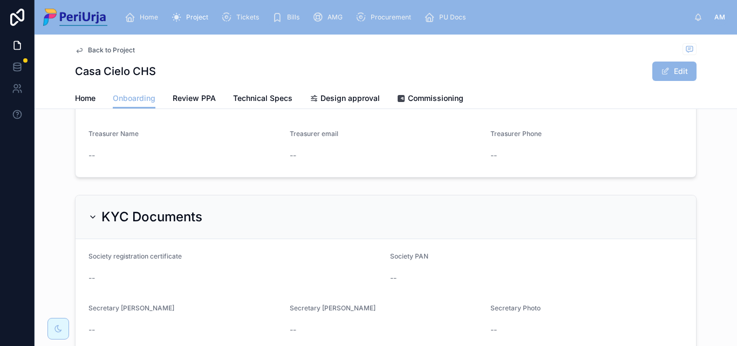
scroll to position [555, 0]
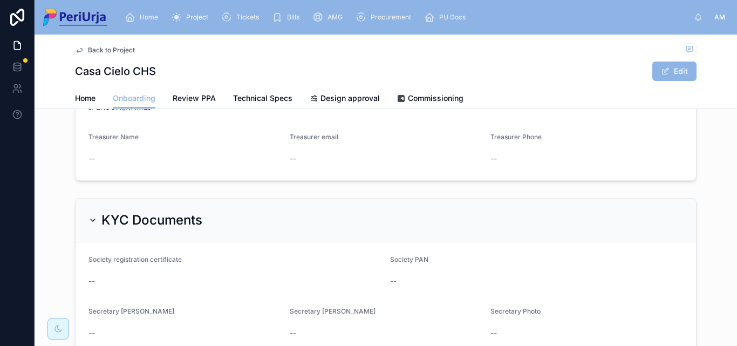
click at [145, 15] on span "Home" at bounding box center [149, 17] width 18 height 9
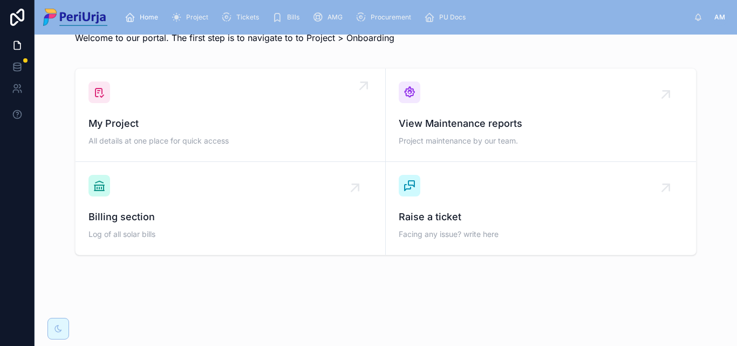
scroll to position [31, 0]
click at [148, 121] on span "My Project" at bounding box center [230, 123] width 284 height 15
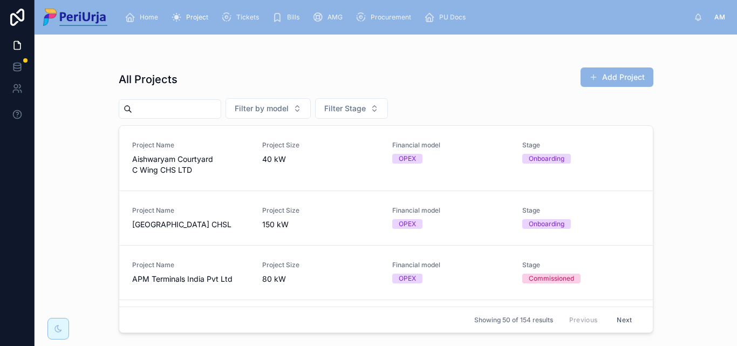
click at [159, 108] on input "text" at bounding box center [176, 108] width 88 height 15
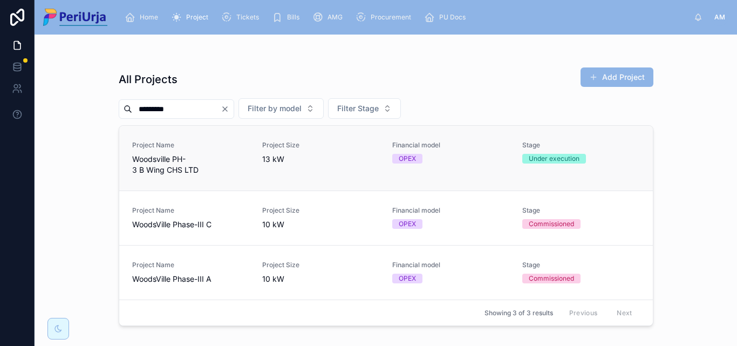
type input "*********"
click at [164, 173] on span "Woodsville PH-3 B Wing CHS LTD" at bounding box center [190, 165] width 117 height 22
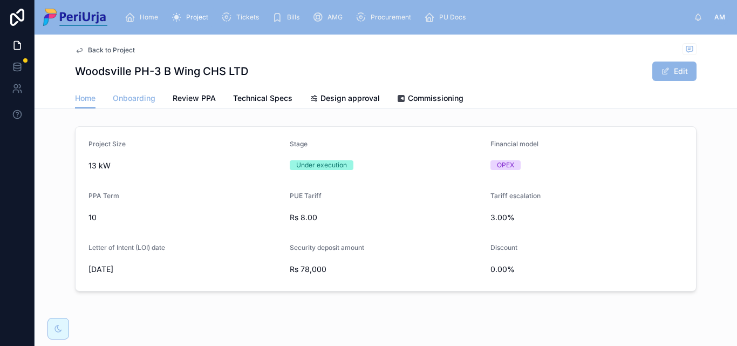
click at [137, 108] on link "Onboarding" at bounding box center [134, 99] width 43 height 22
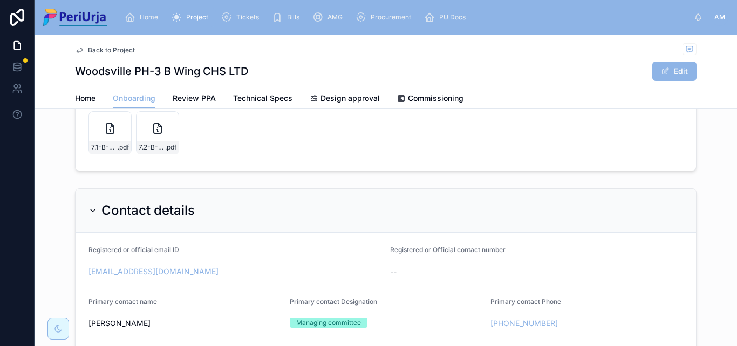
scroll to position [76, 0]
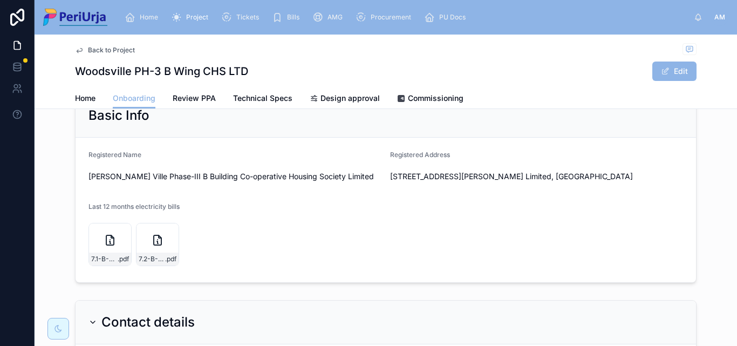
click at [158, 17] on span "Home" at bounding box center [149, 17] width 18 height 9
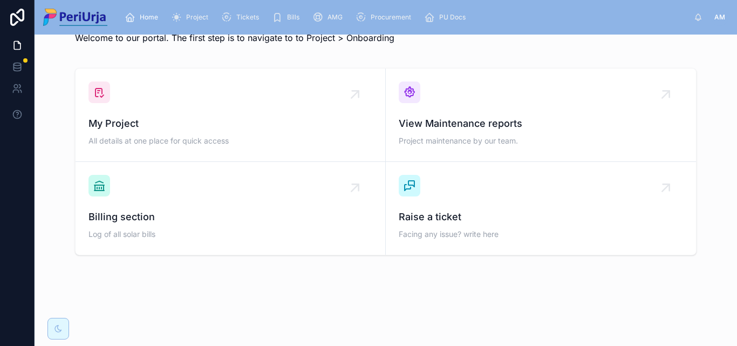
scroll to position [31, 0]
click at [163, 126] on span "My Project" at bounding box center [230, 123] width 284 height 15
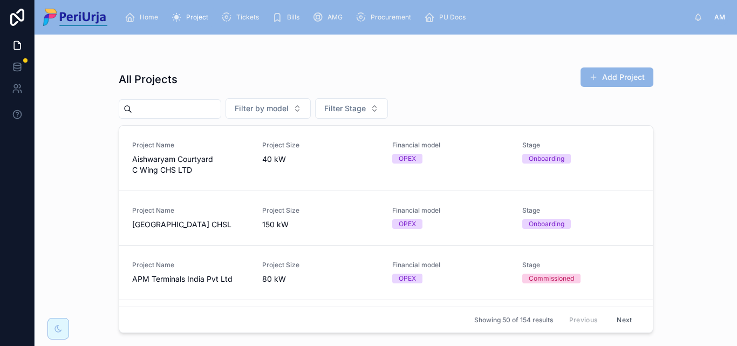
click at [161, 105] on input "text" at bounding box center [176, 108] width 88 height 15
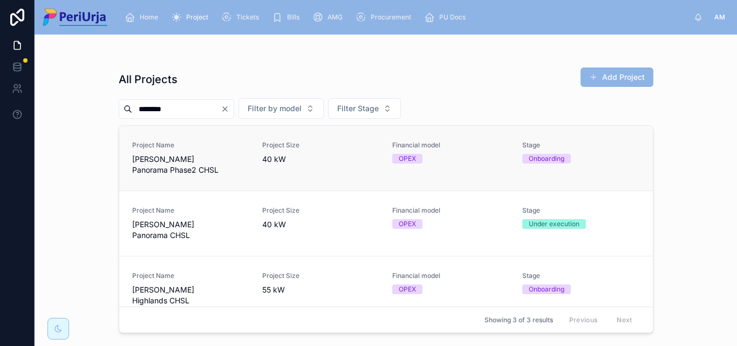
type input "********"
click at [162, 151] on div "Project Name [PERSON_NAME] Panorama Phase2 CHSL" at bounding box center [190, 158] width 117 height 35
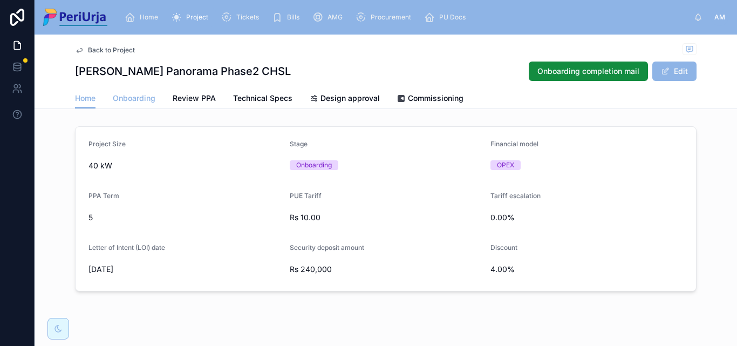
click at [128, 97] on span "Onboarding" at bounding box center [134, 98] width 43 height 11
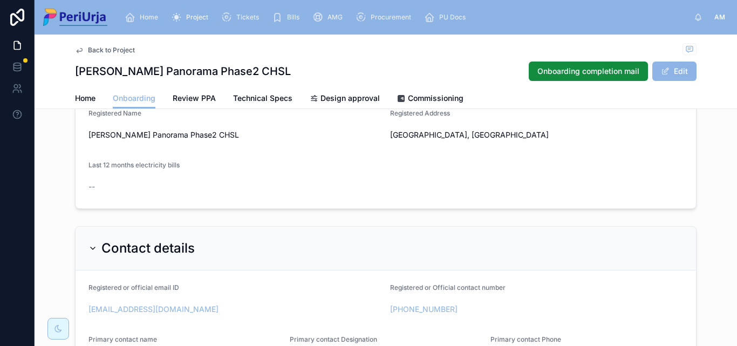
scroll to position [22, 0]
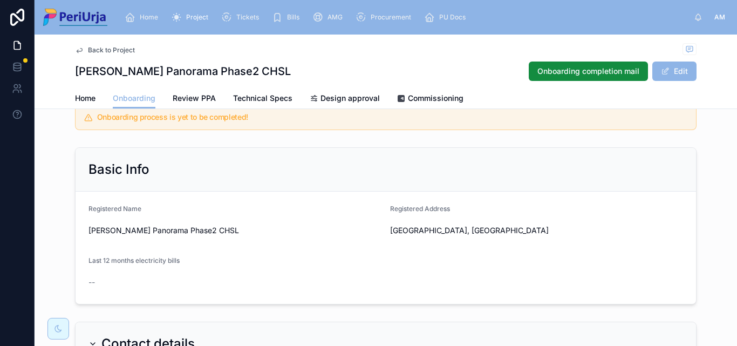
click at [147, 8] on link "Home" at bounding box center [143, 17] width 44 height 19
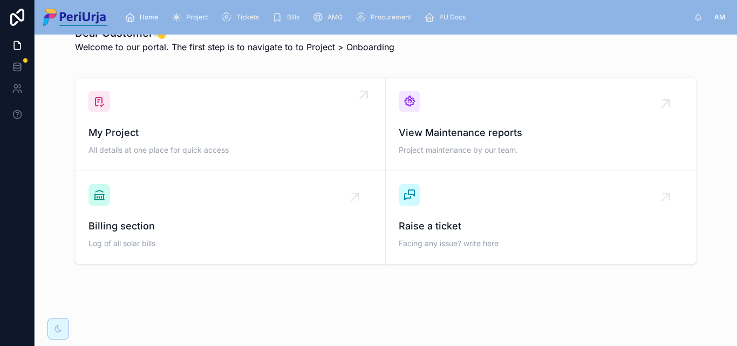
click at [153, 130] on span "My Project" at bounding box center [230, 132] width 284 height 15
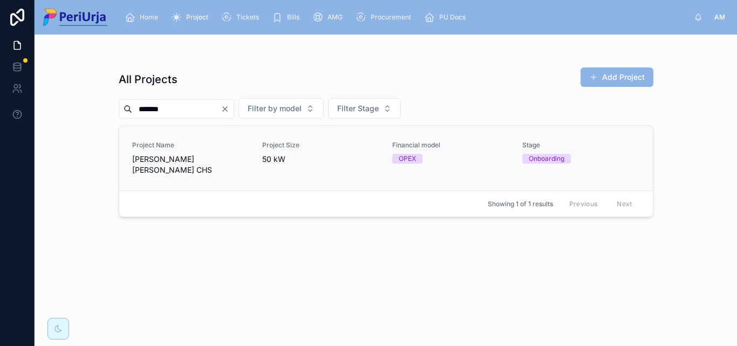
type input "******"
click at [155, 146] on span "Project Name" at bounding box center [190, 145] width 117 height 9
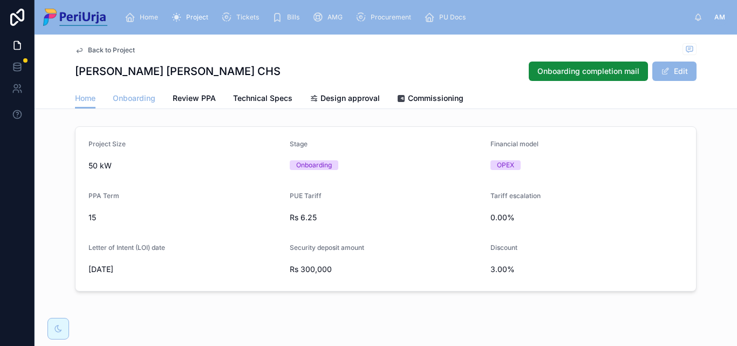
click at [146, 96] on span "Onboarding" at bounding box center [134, 98] width 43 height 11
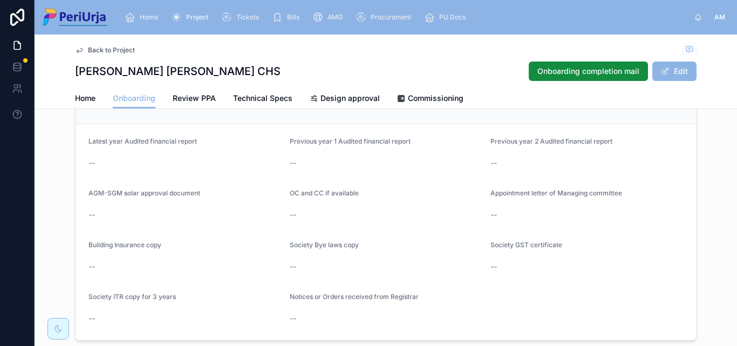
scroll to position [939, 0]
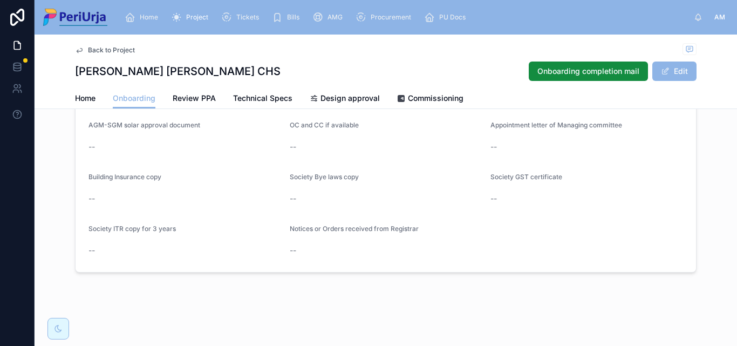
click at [151, 12] on div "Home" at bounding box center [144, 17] width 38 height 17
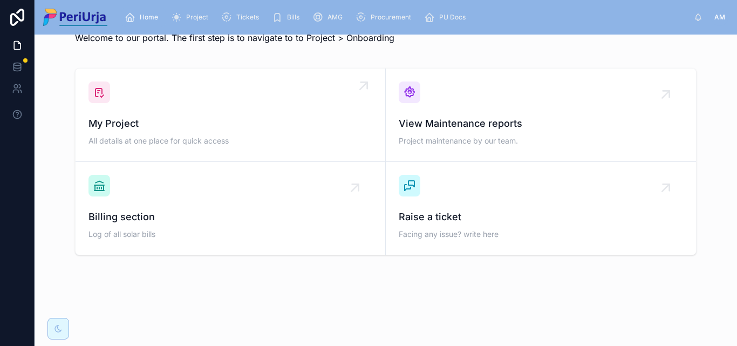
click at [154, 115] on div "My Project All details at one place for quick access" at bounding box center [230, 114] width 284 height 67
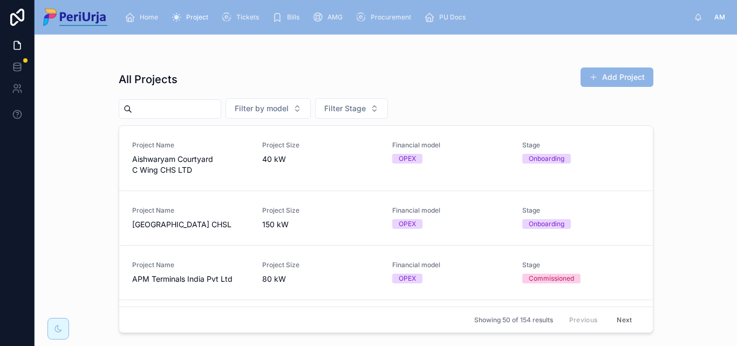
click at [145, 109] on input "text" at bounding box center [176, 108] width 88 height 15
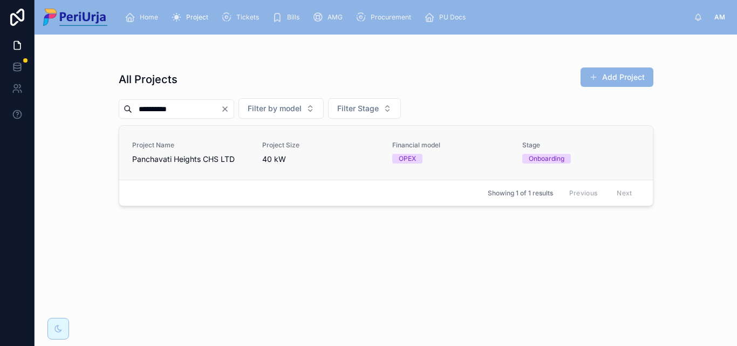
type input "**********"
click at [195, 146] on span "Project Name" at bounding box center [190, 145] width 117 height 9
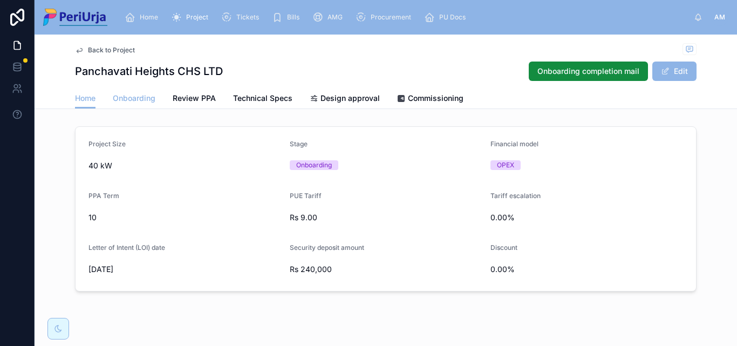
click at [131, 94] on span "Onboarding" at bounding box center [134, 98] width 43 height 11
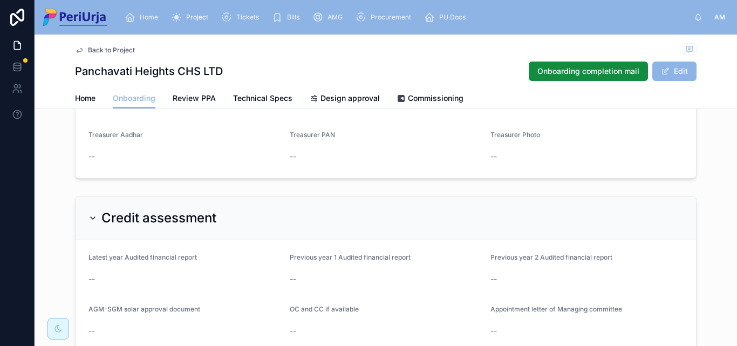
scroll to position [939, 0]
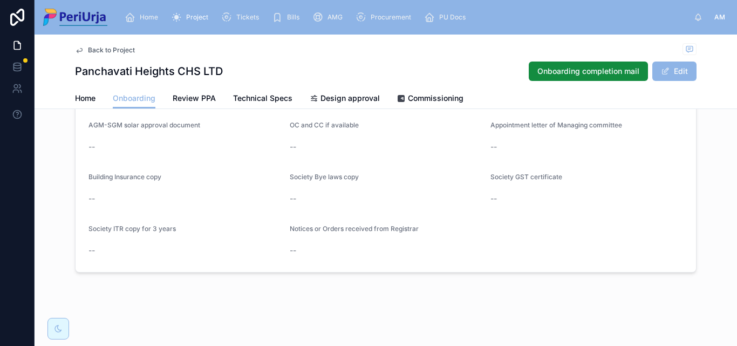
click at [139, 15] on div "Home" at bounding box center [144, 17] width 38 height 17
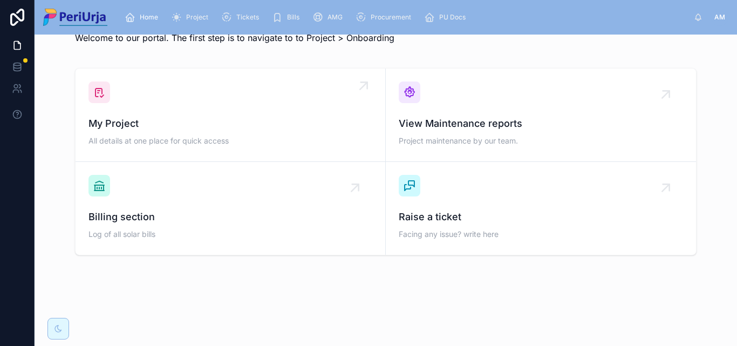
scroll to position [31, 0]
click at [151, 103] on div "My Project All details at one place for quick access" at bounding box center [230, 114] width 284 height 67
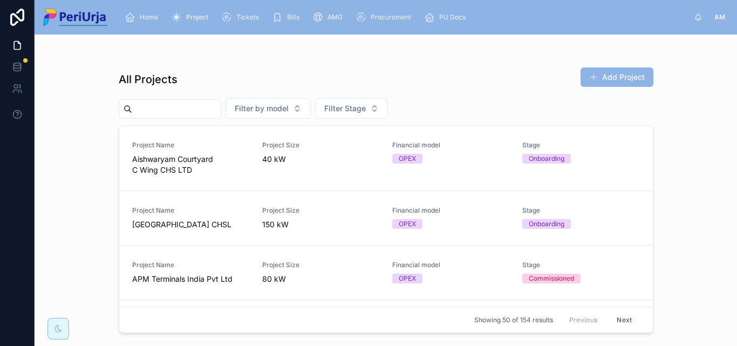
click at [154, 108] on input "text" at bounding box center [176, 108] width 88 height 15
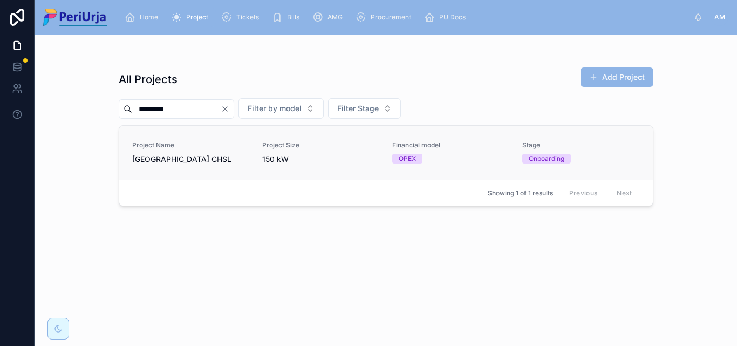
type input "*********"
click at [179, 155] on span "[GEOGRAPHIC_DATA] CHSL" at bounding box center [190, 159] width 117 height 11
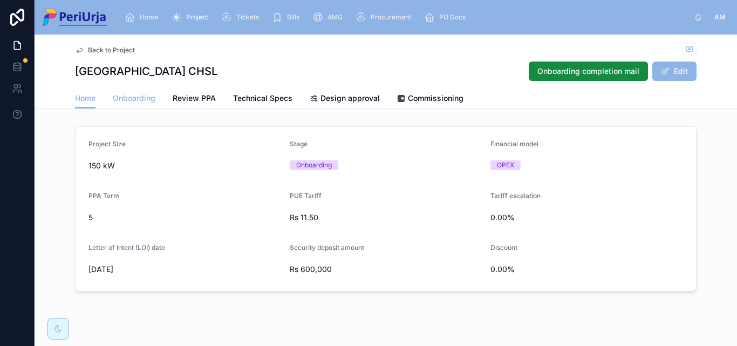
click at [135, 97] on span "Onboarding" at bounding box center [134, 98] width 43 height 11
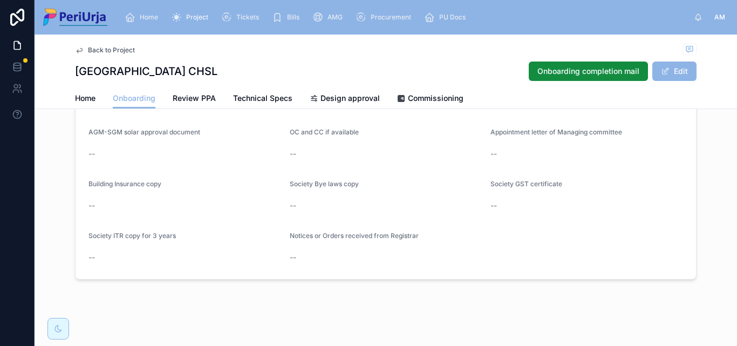
scroll to position [939, 0]
